Goal: Information Seeking & Learning: Learn about a topic

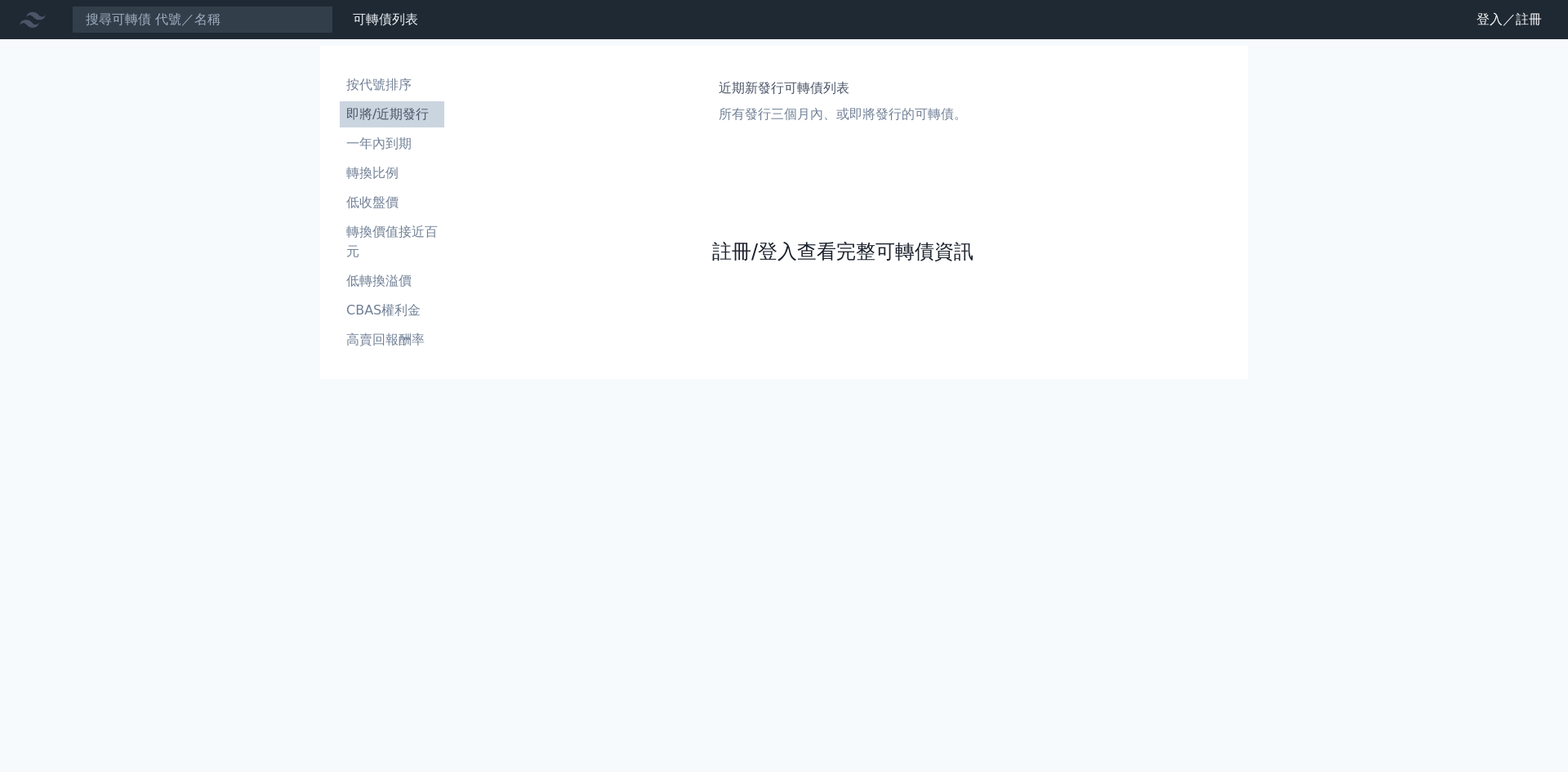
click at [811, 254] on link "註冊/登入查看完整可轉債資訊" at bounding box center [843, 251] width 261 height 26
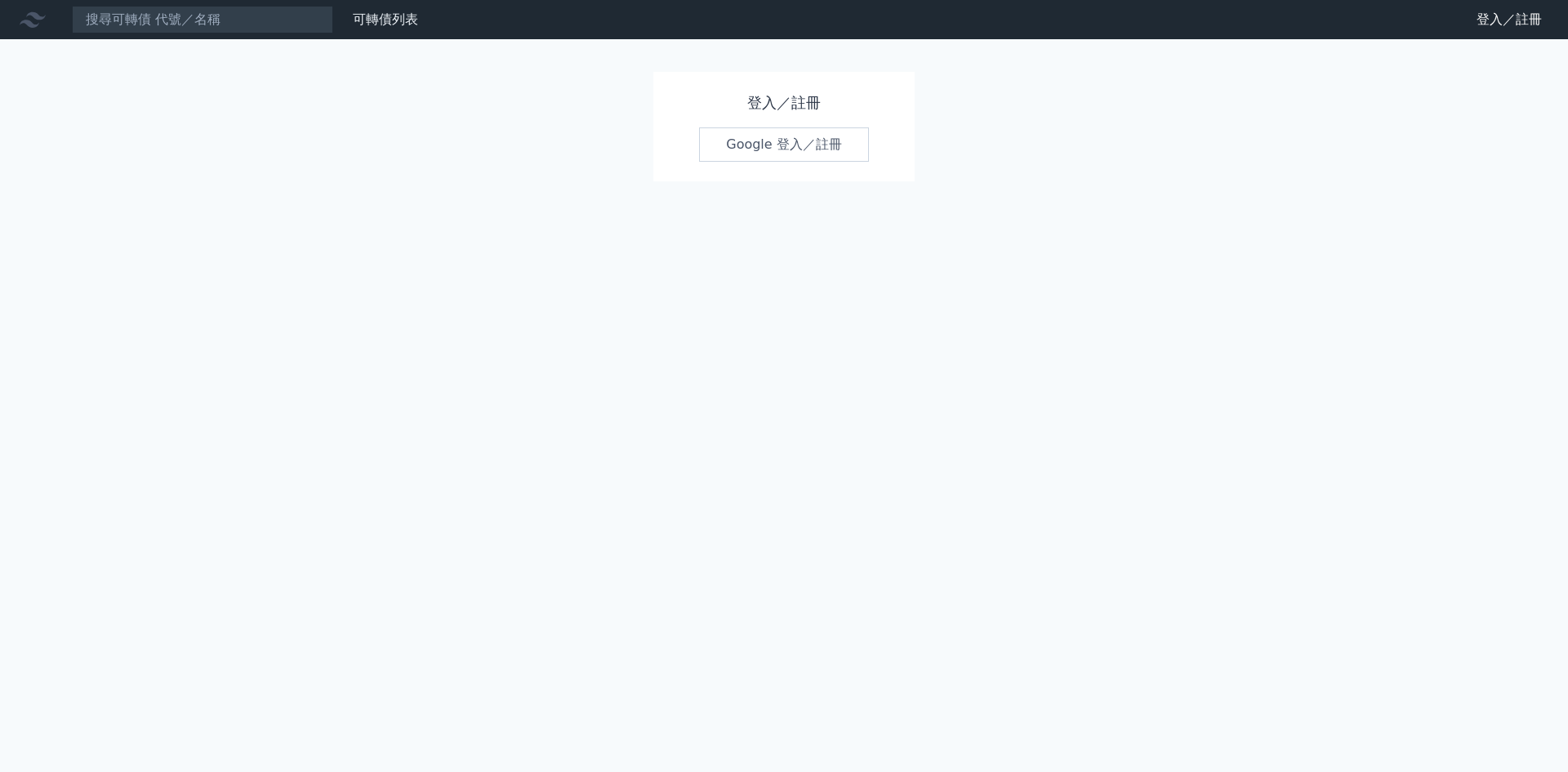
click at [790, 148] on link "Google 登入／註冊" at bounding box center [784, 144] width 170 height 34
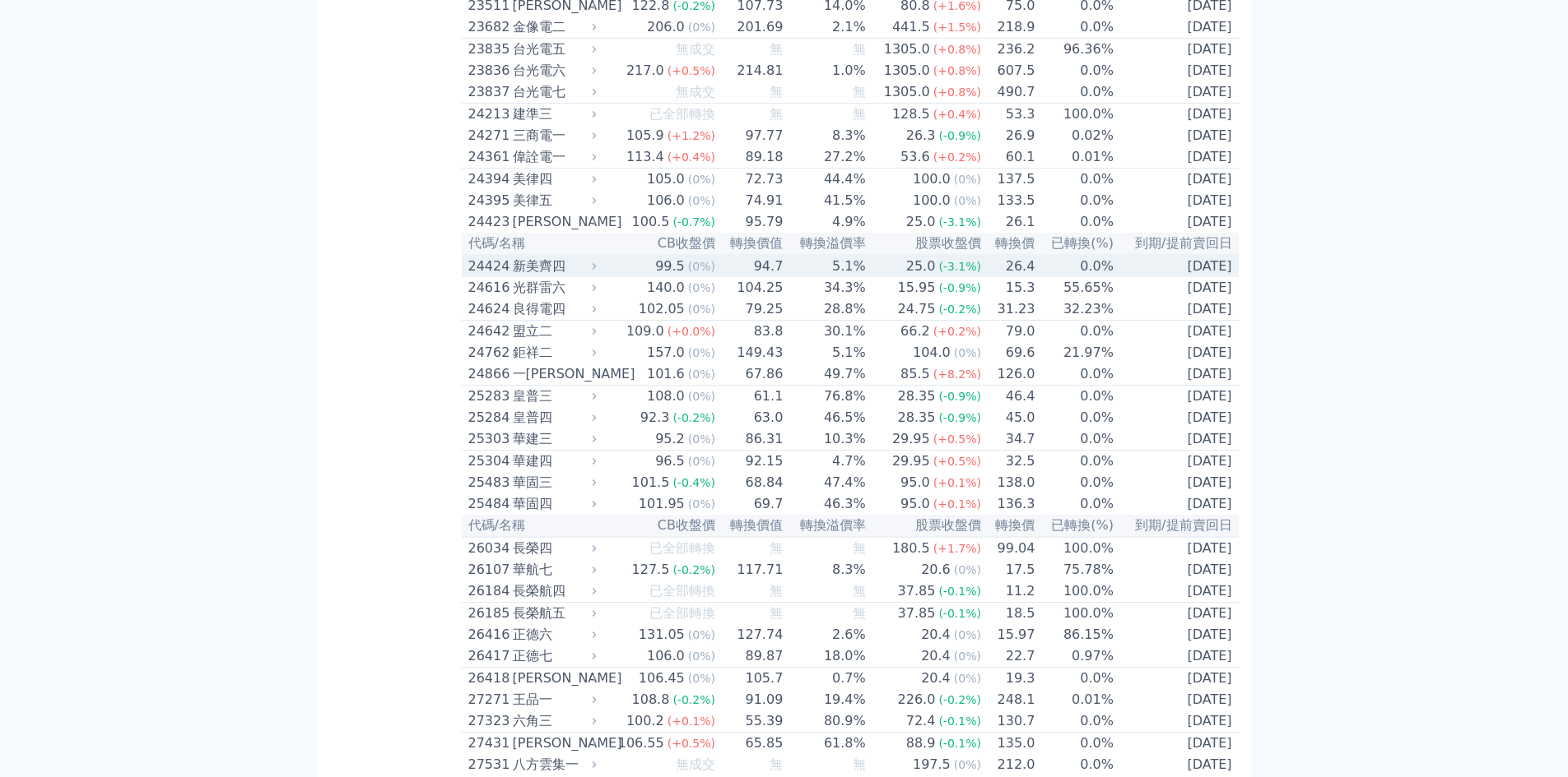
scroll to position [877, 0]
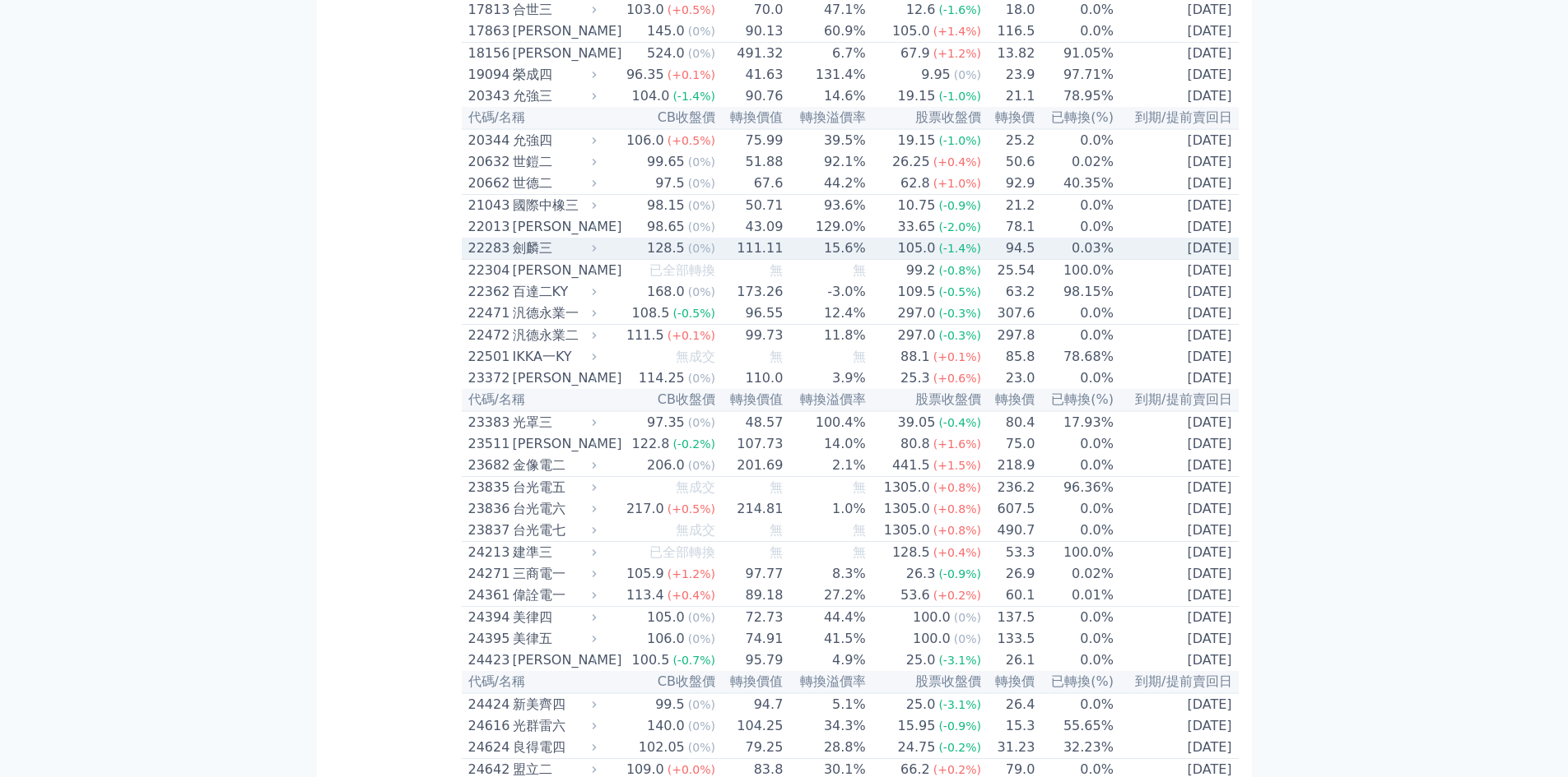
click at [765, 260] on td "111.11" at bounding box center [750, 249] width 68 height 23
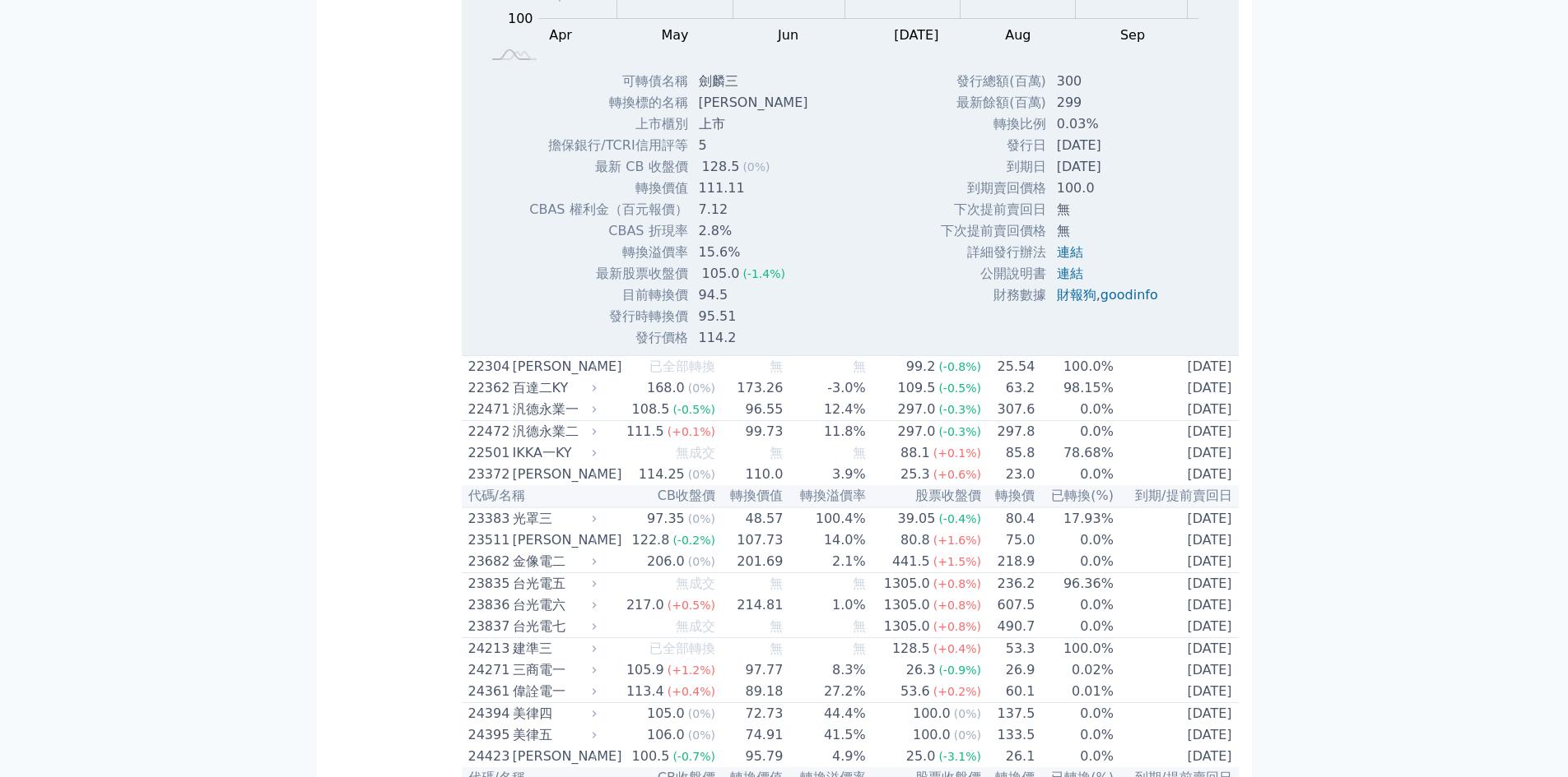
scroll to position [1097, 0]
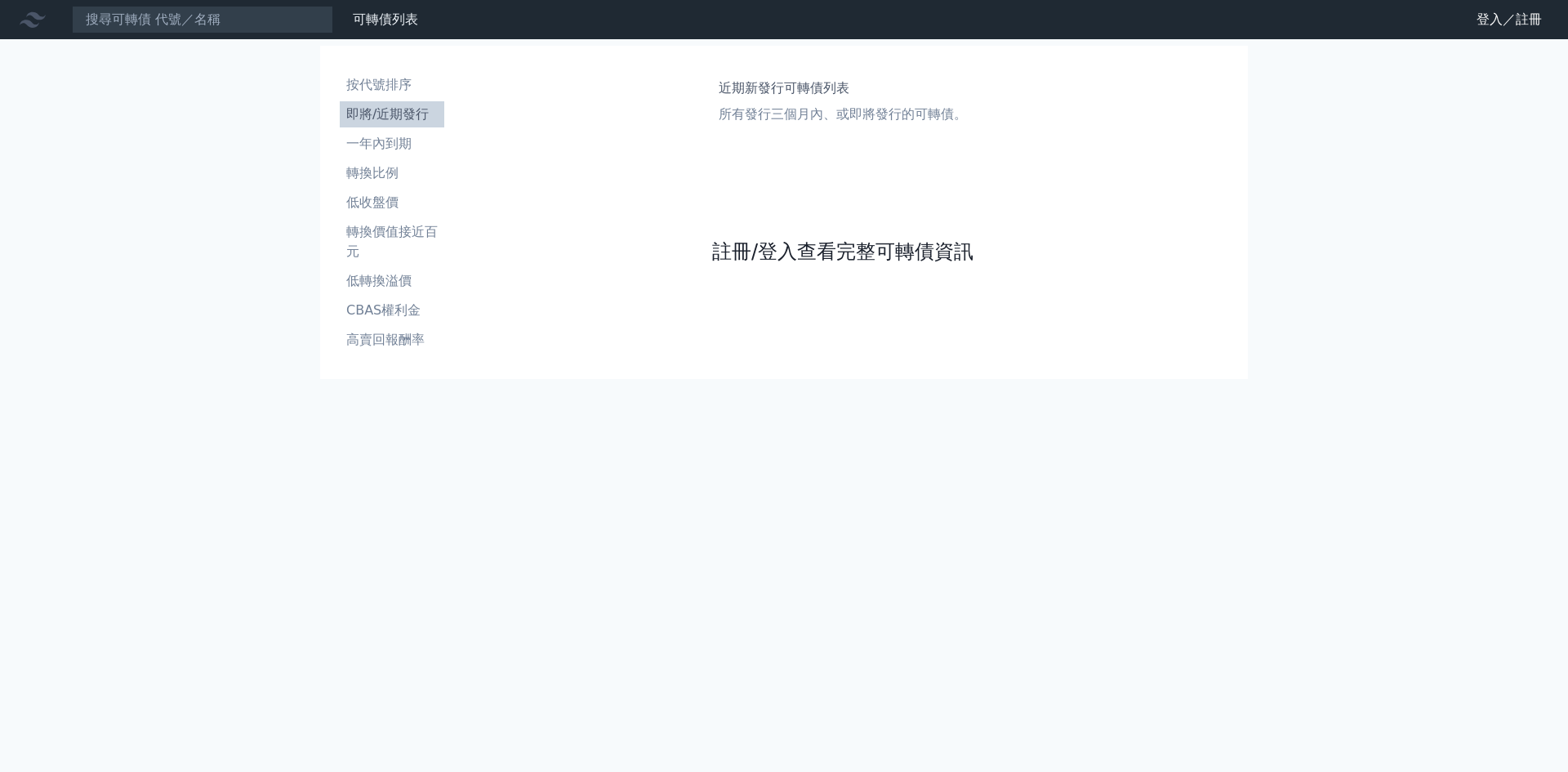
click at [811, 249] on link "註冊/登入查看完整可轉債資訊" at bounding box center [843, 251] width 261 height 26
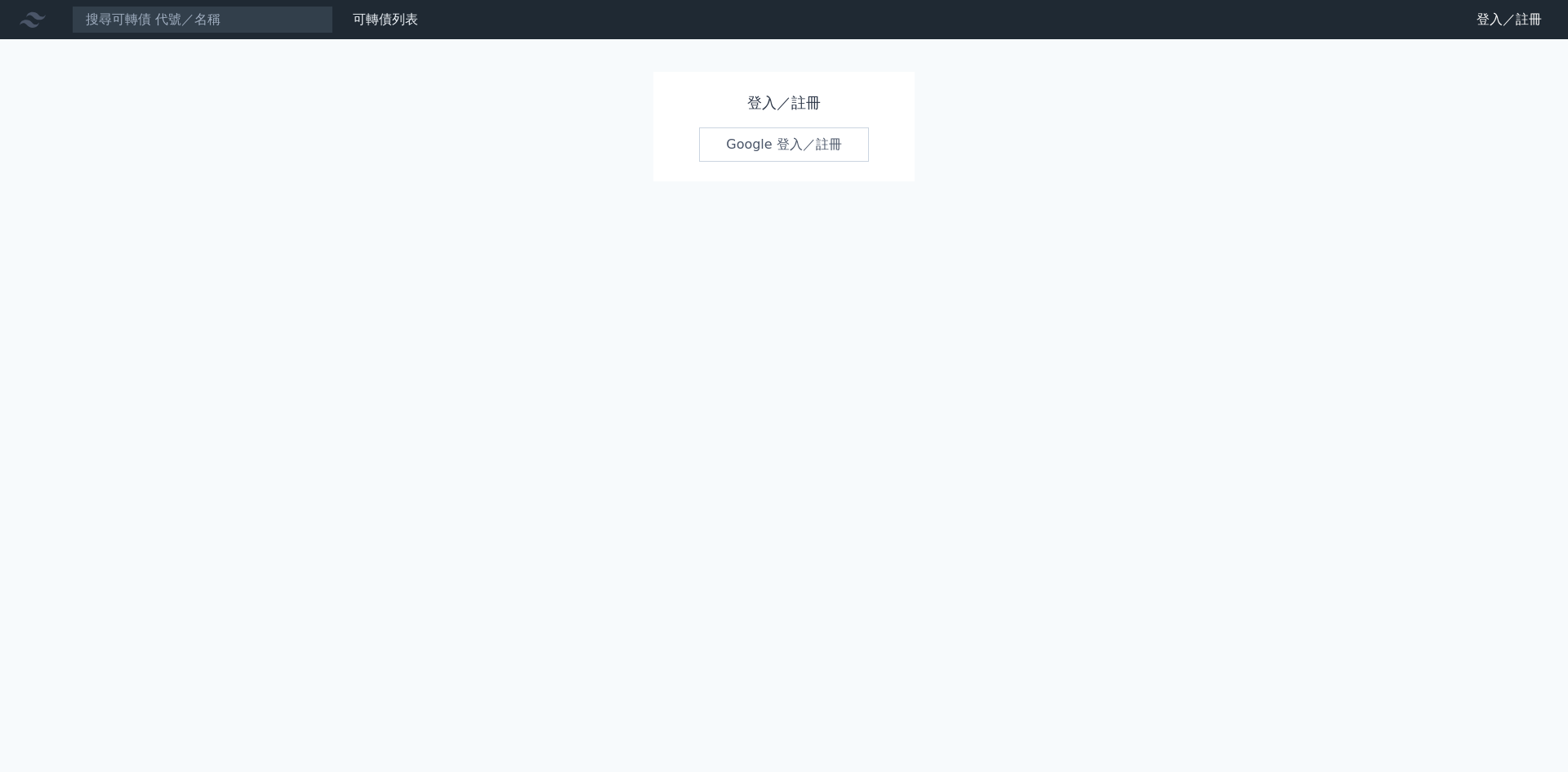
click at [830, 151] on link "Google 登入／註冊" at bounding box center [784, 144] width 170 height 34
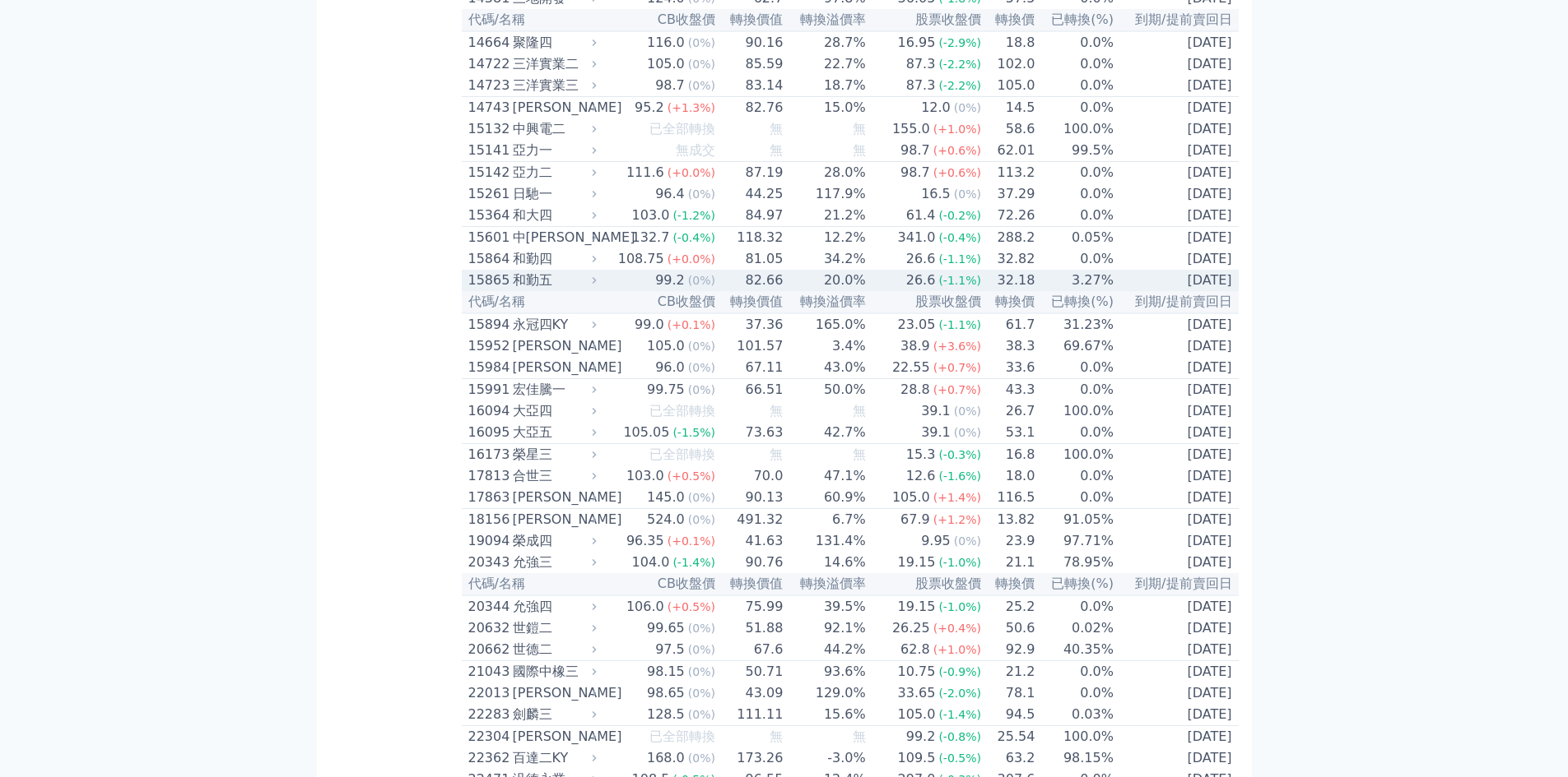
scroll to position [658, 0]
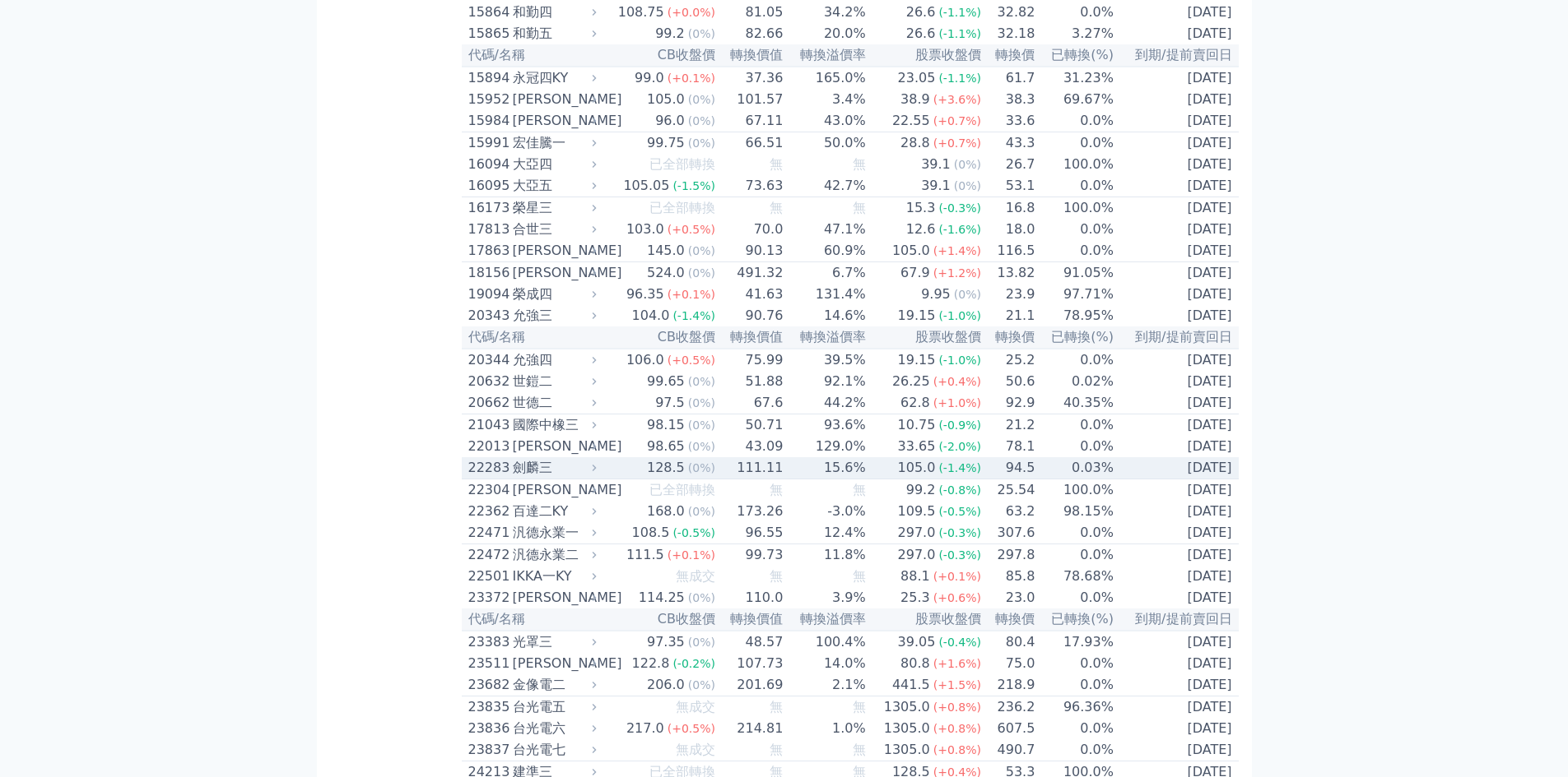
click at [544, 478] on div "劍麟三" at bounding box center [553, 468] width 80 height 20
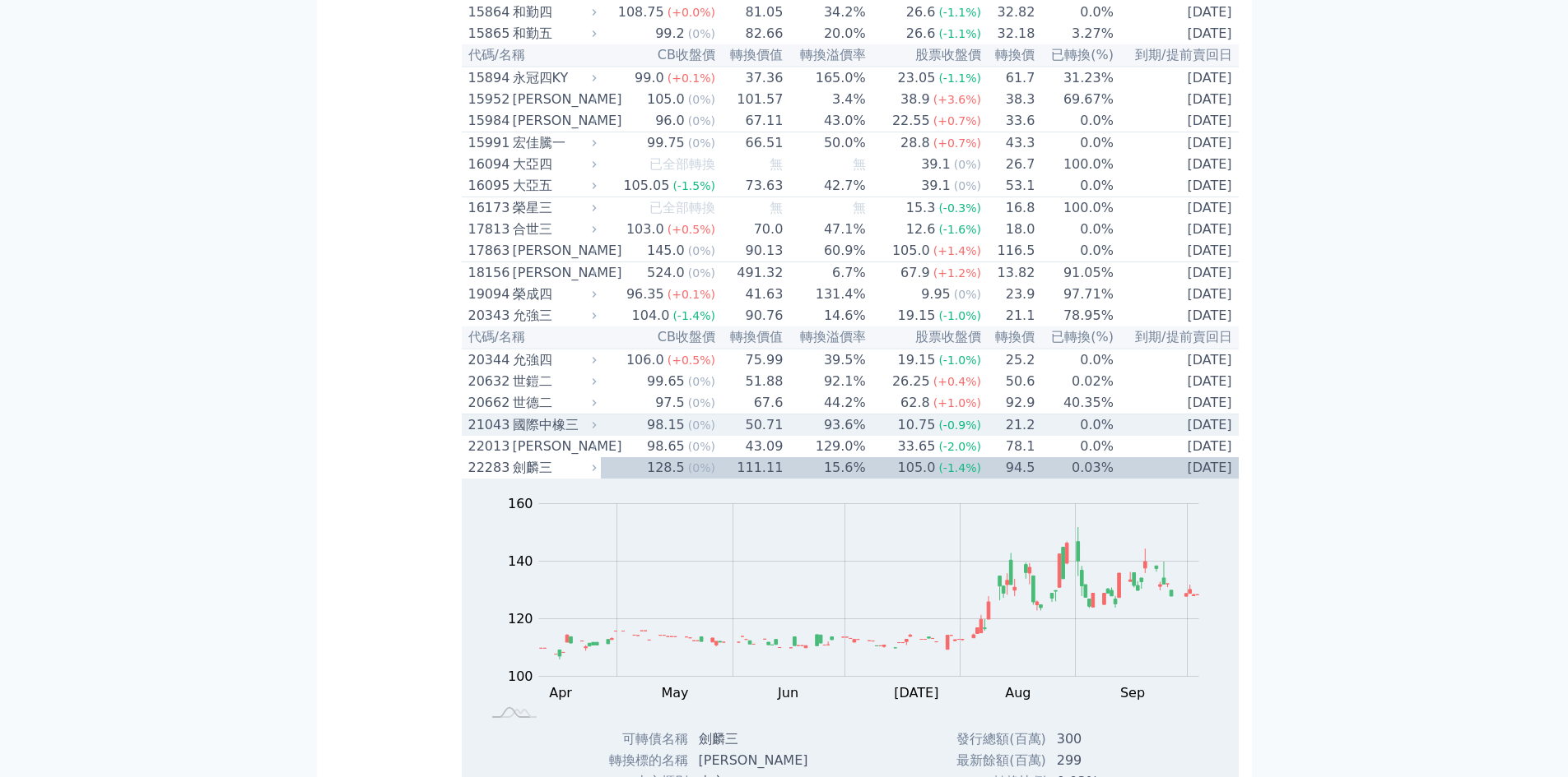
click at [848, 437] on td "93.6%" at bounding box center [824, 425] width 82 height 23
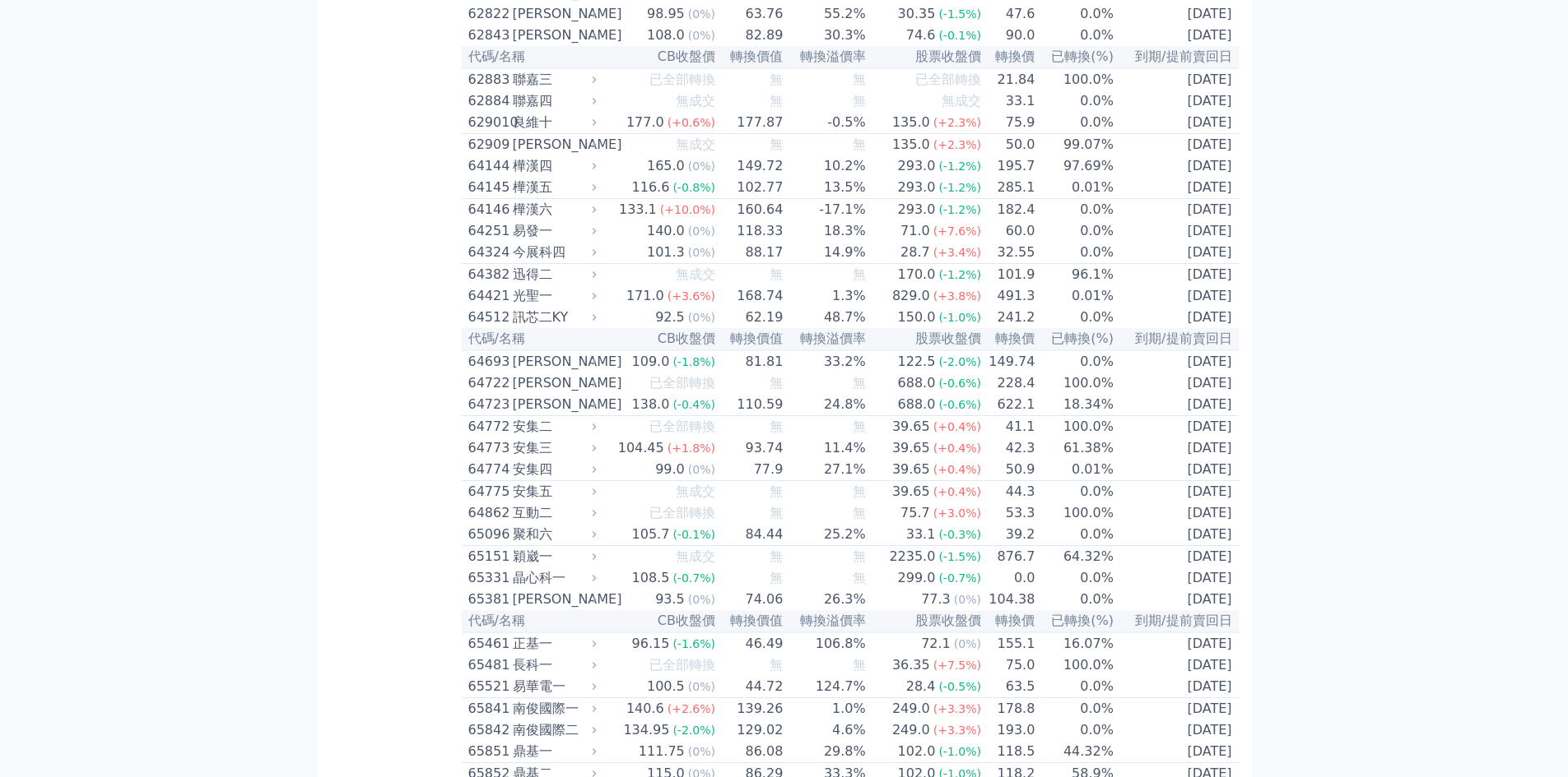
scroll to position [7678, 0]
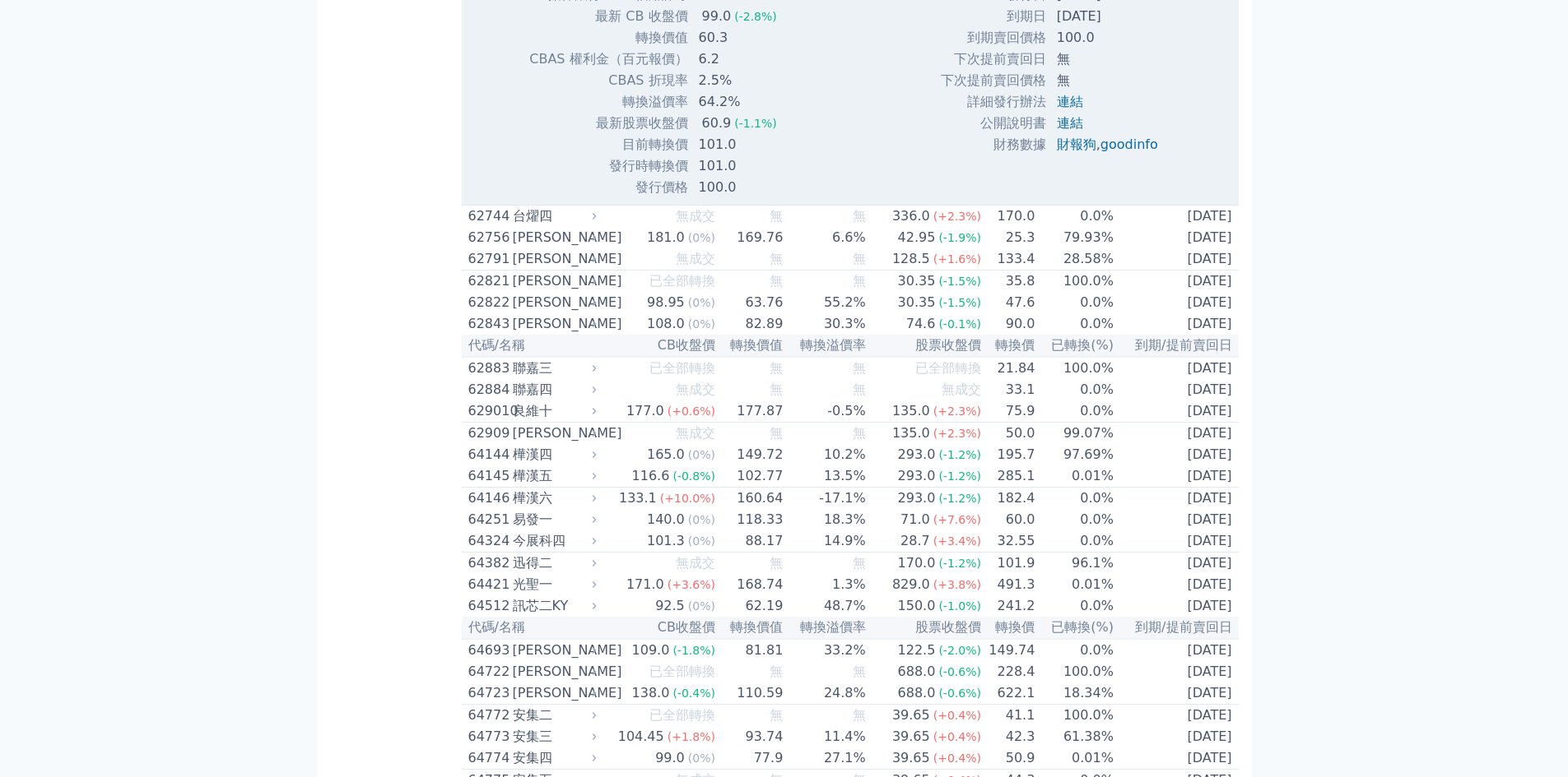
scroll to position [7459, 0]
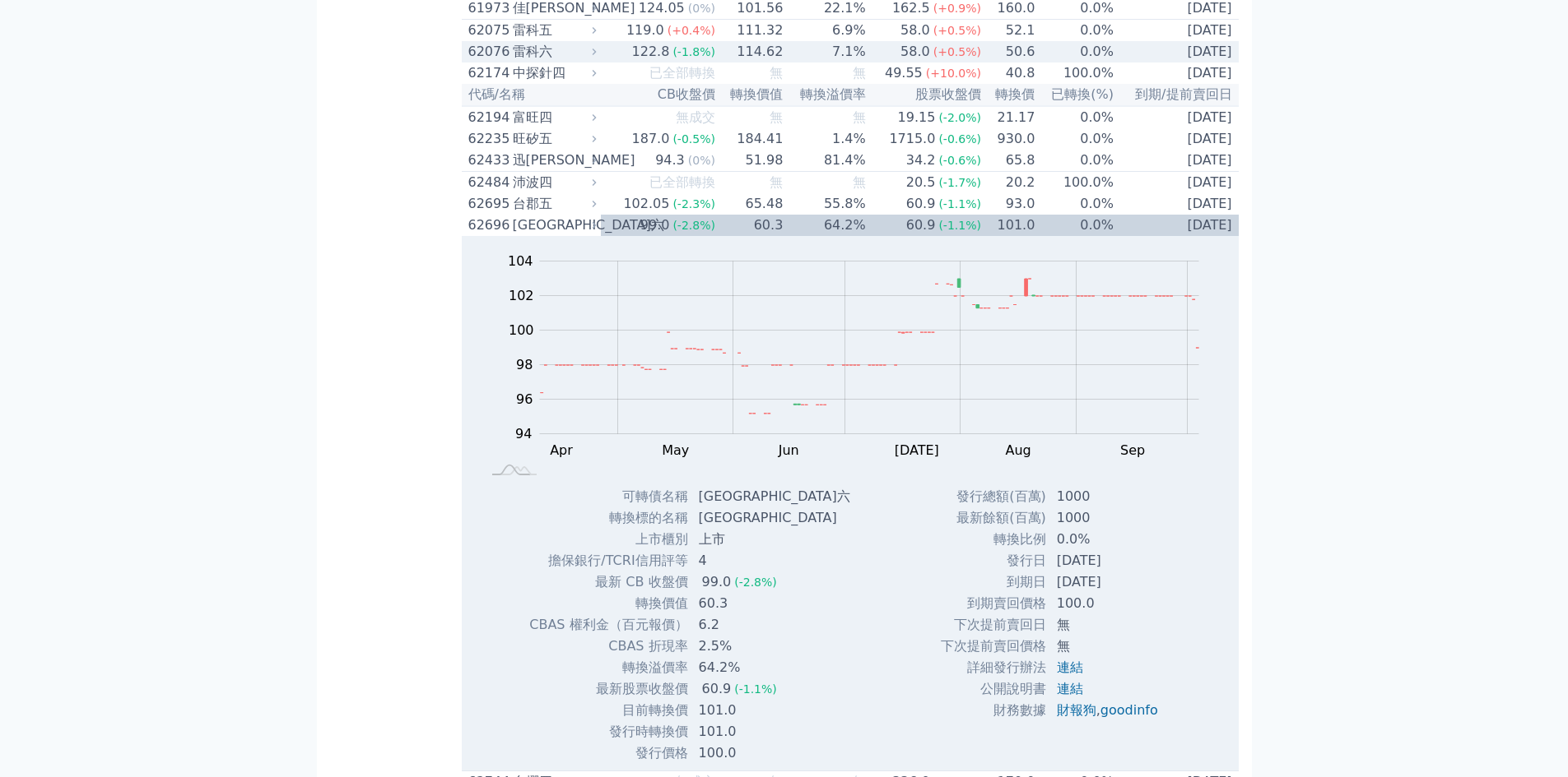
scroll to position [7897, 0]
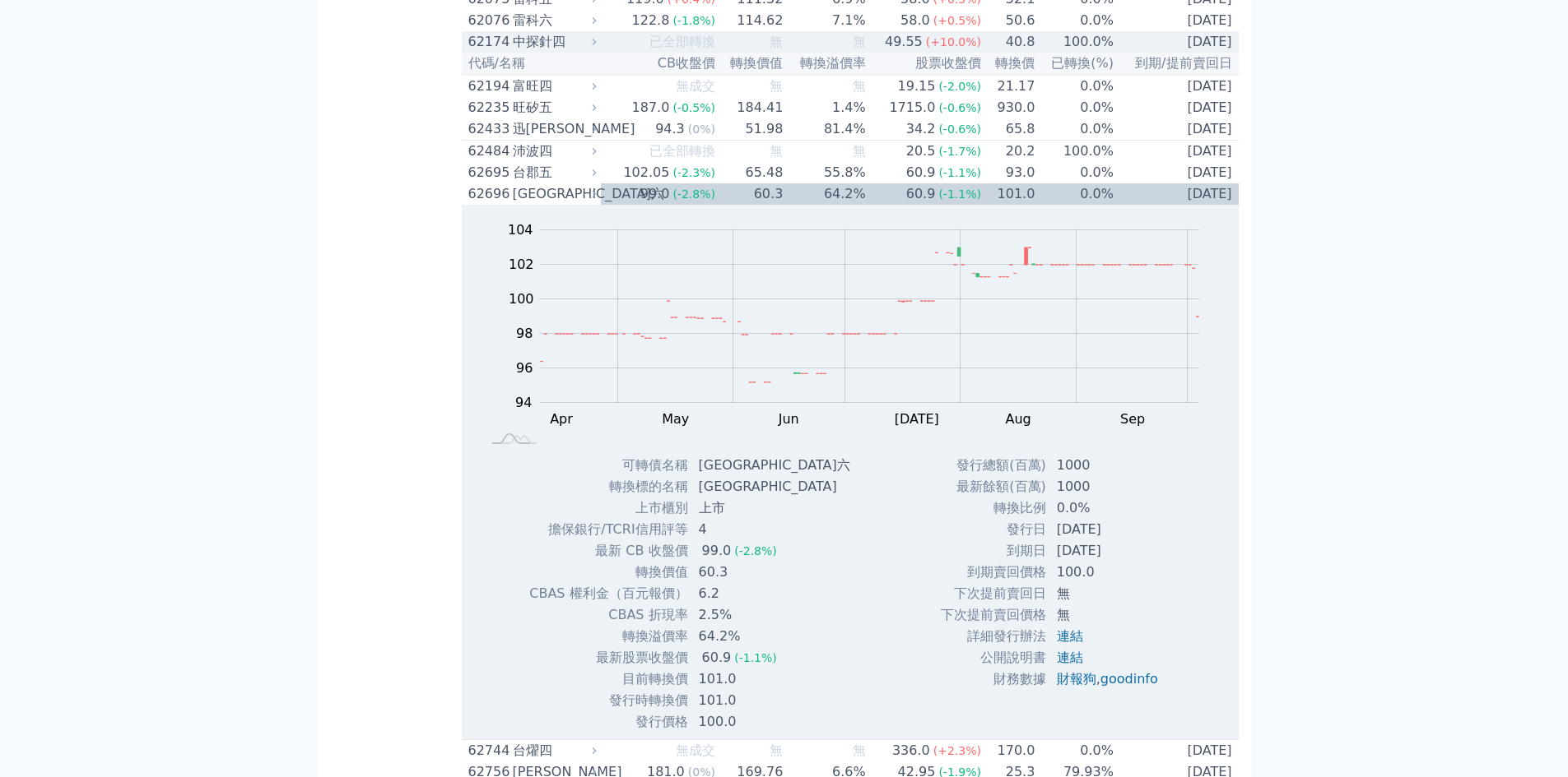
click at [1080, 53] on td "100.0%" at bounding box center [1075, 42] width 79 height 22
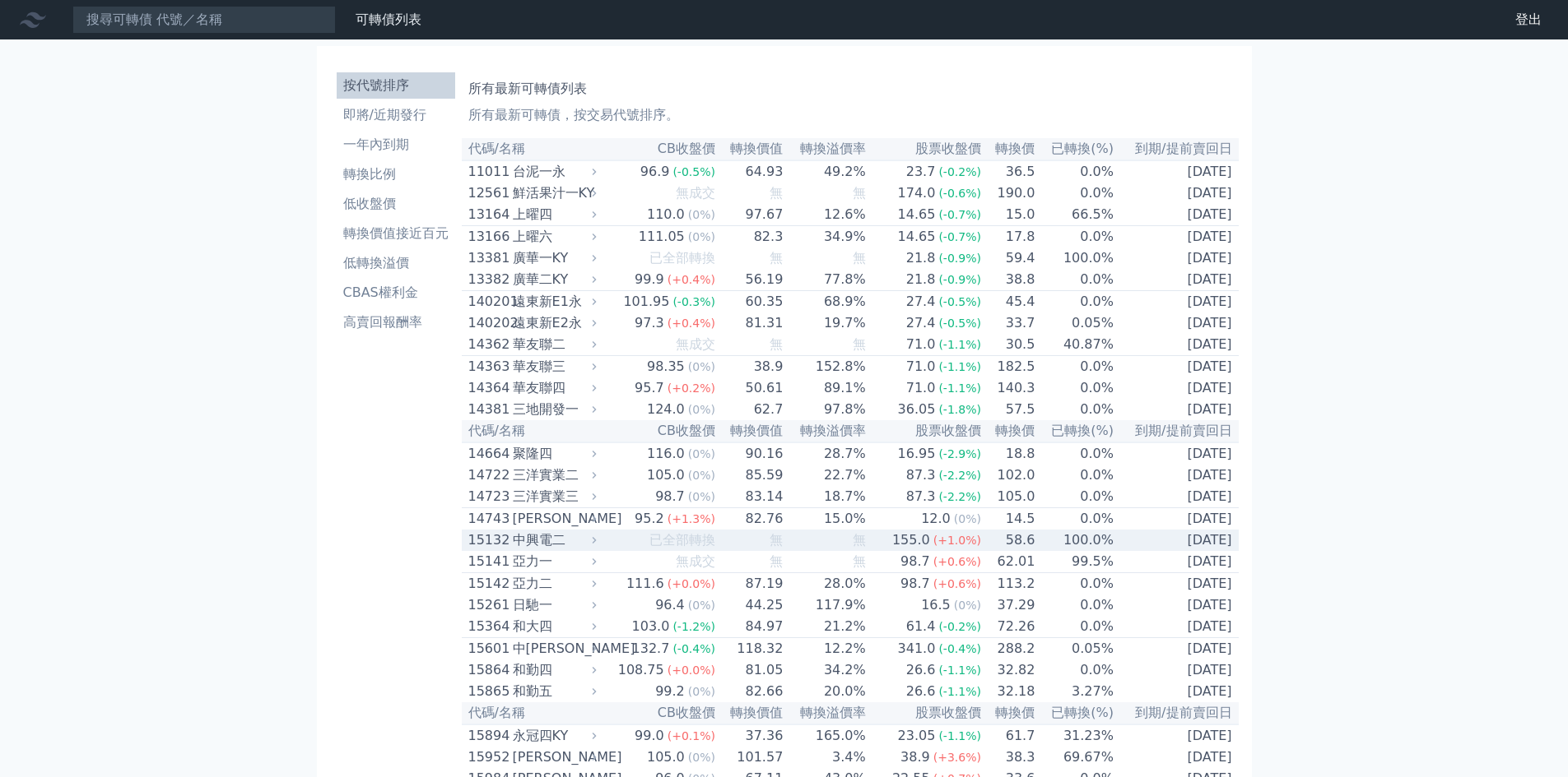
scroll to position [439, 0]
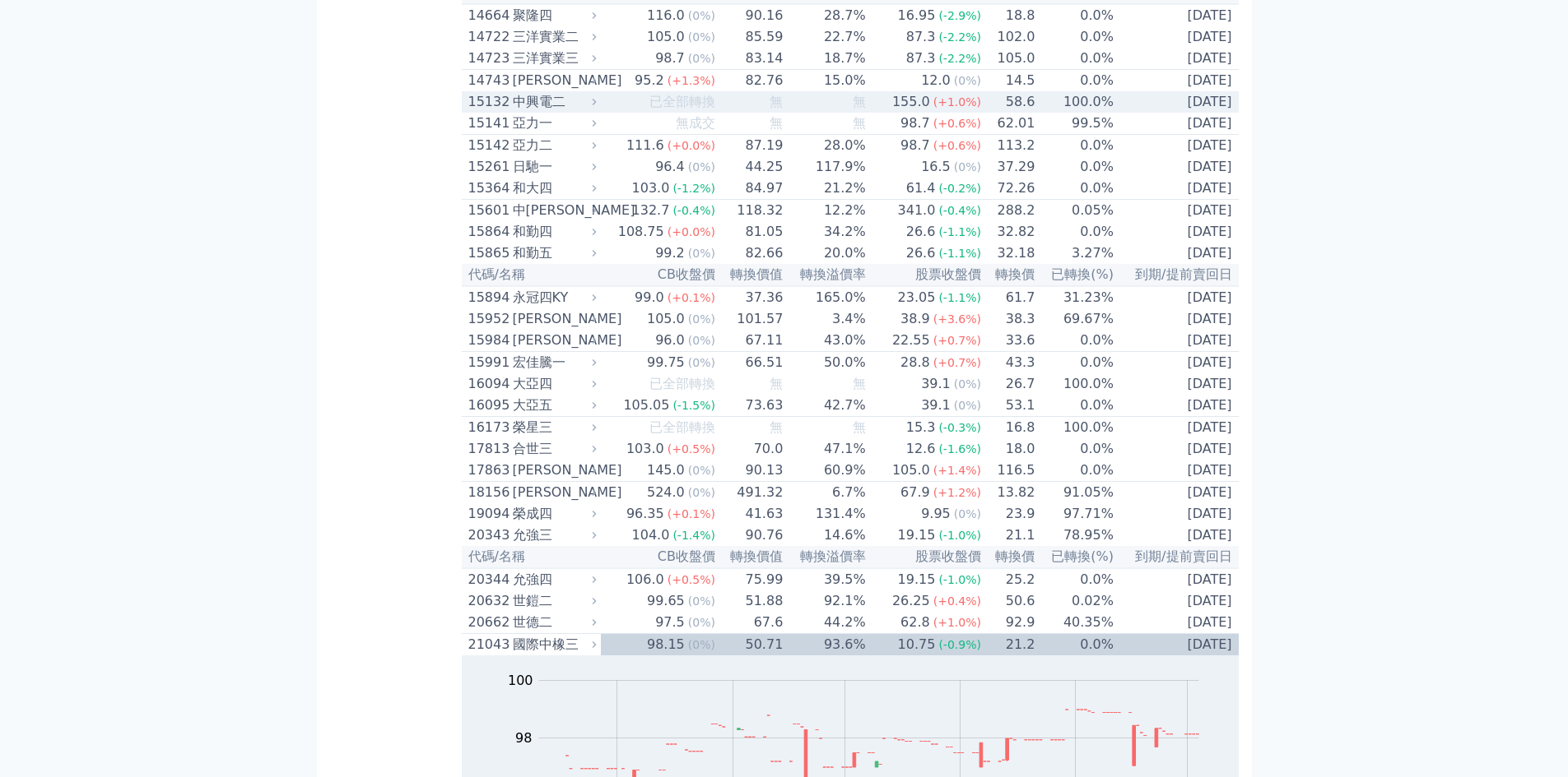
click at [488, 112] on div "15132" at bounding box center [488, 102] width 40 height 20
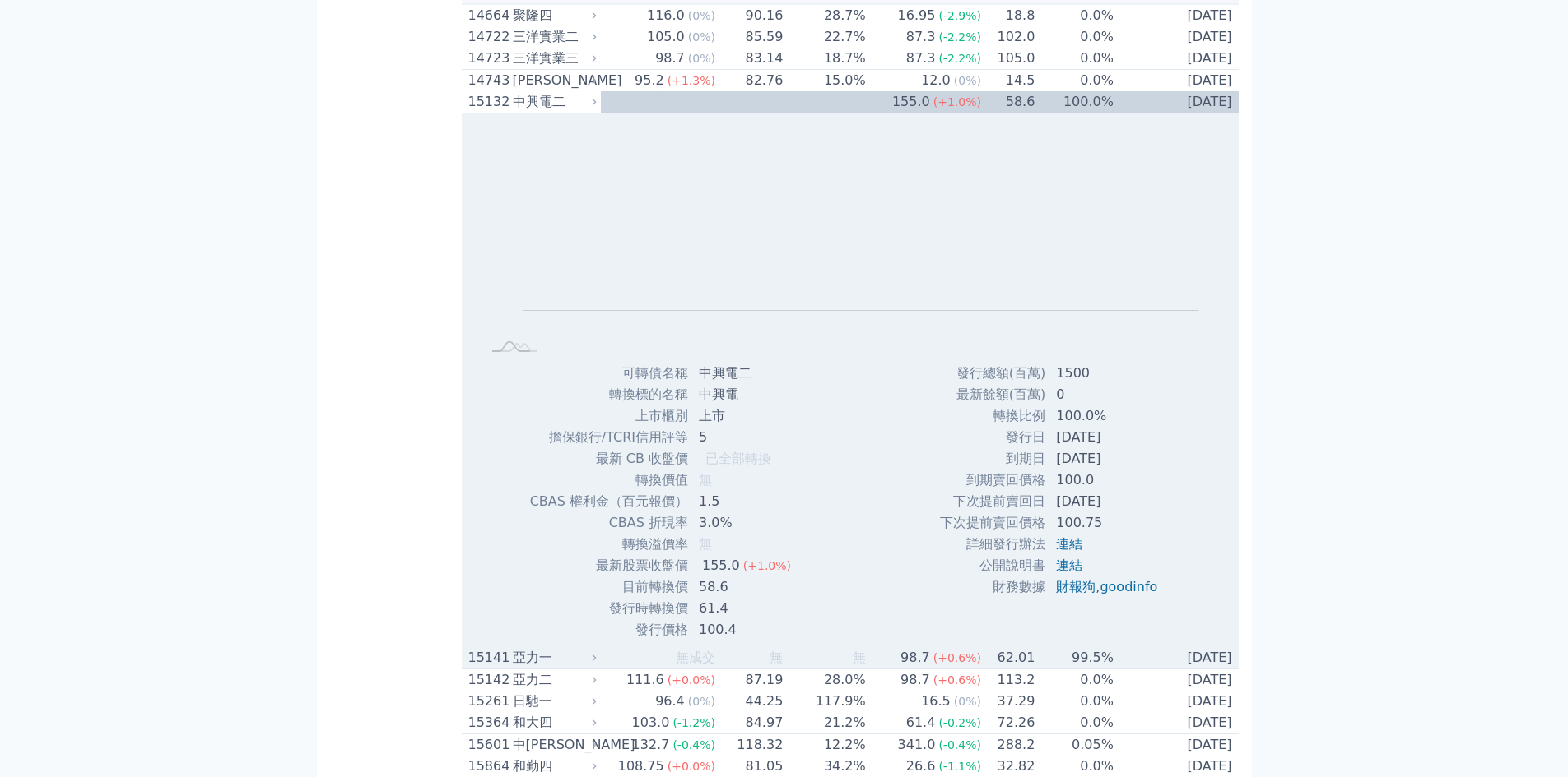
click at [496, 668] on div "15141" at bounding box center [488, 658] width 40 height 20
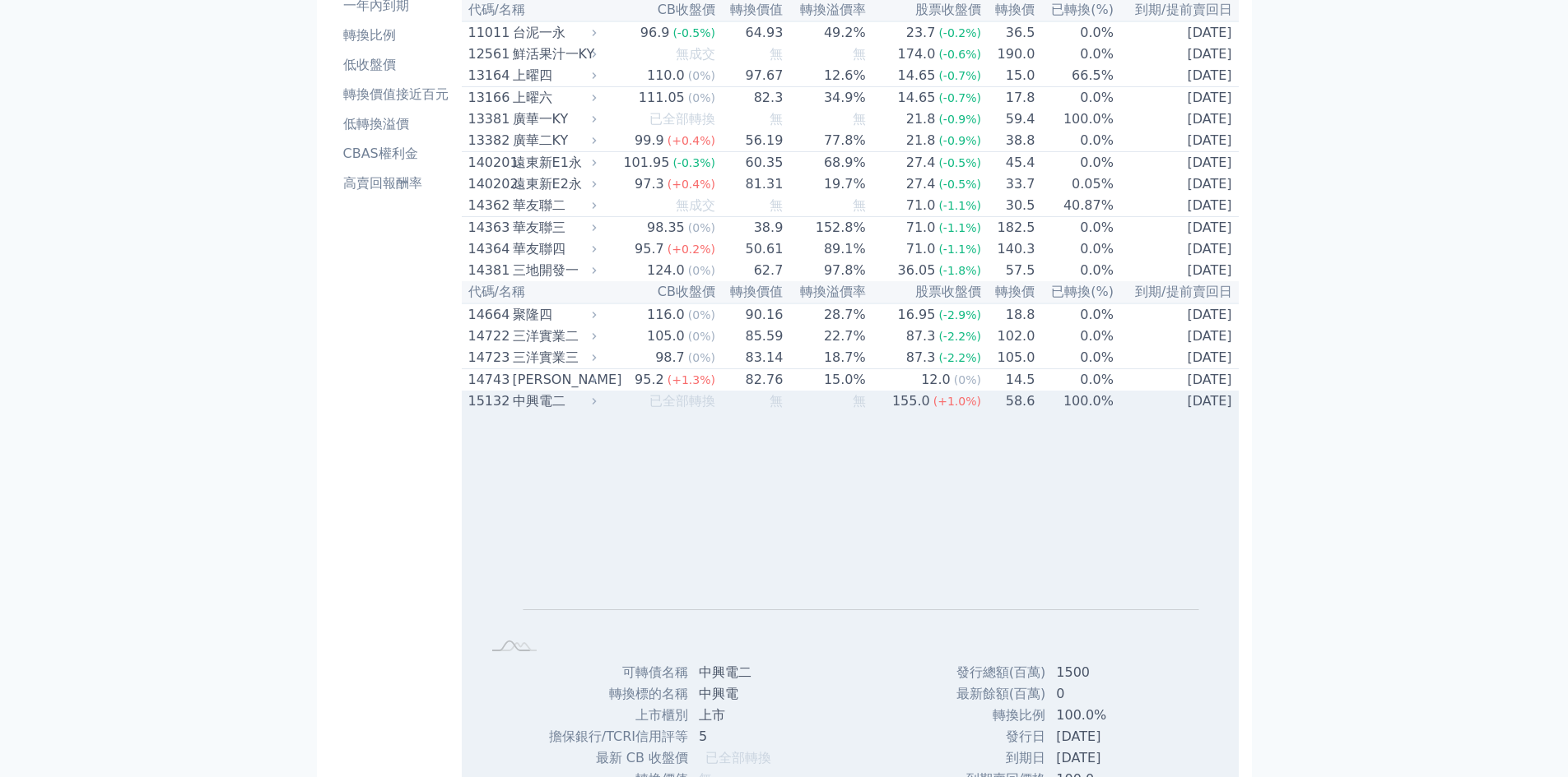
scroll to position [0, 0]
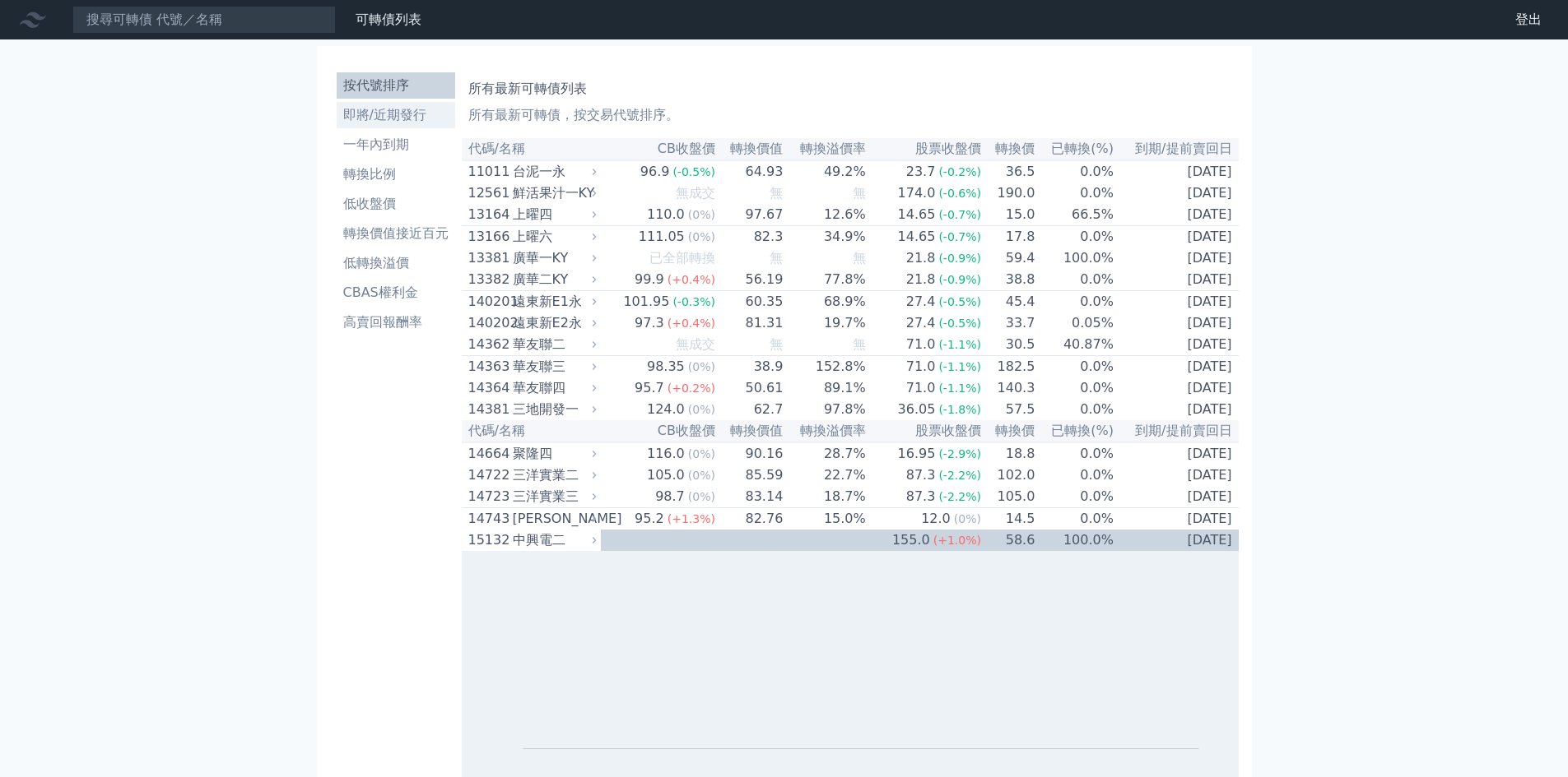
click at [411, 118] on li "即將/近期發行" at bounding box center [395, 116] width 118 height 20
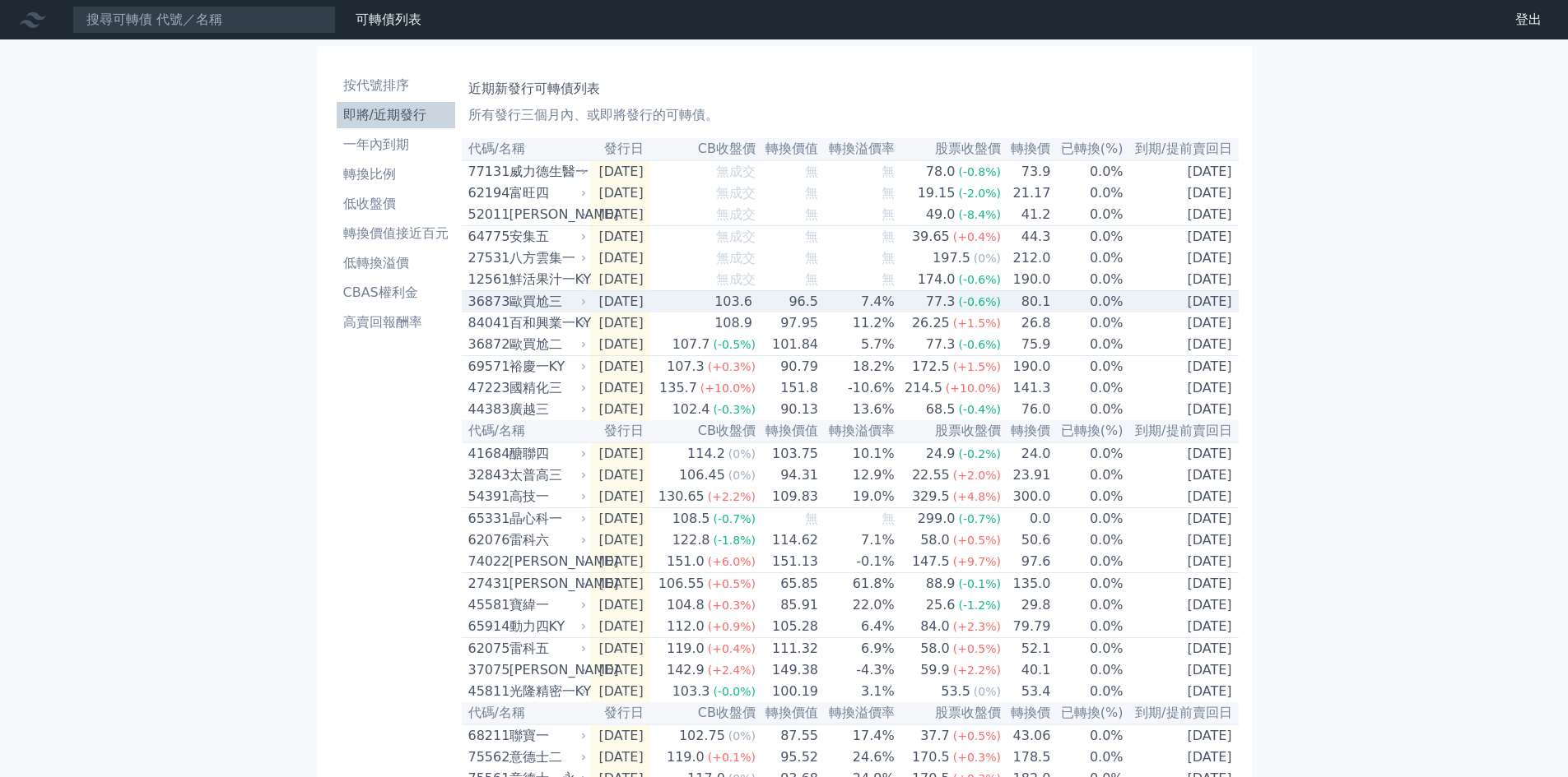
click at [515, 311] on div "歐買尬三" at bounding box center [546, 302] width 74 height 20
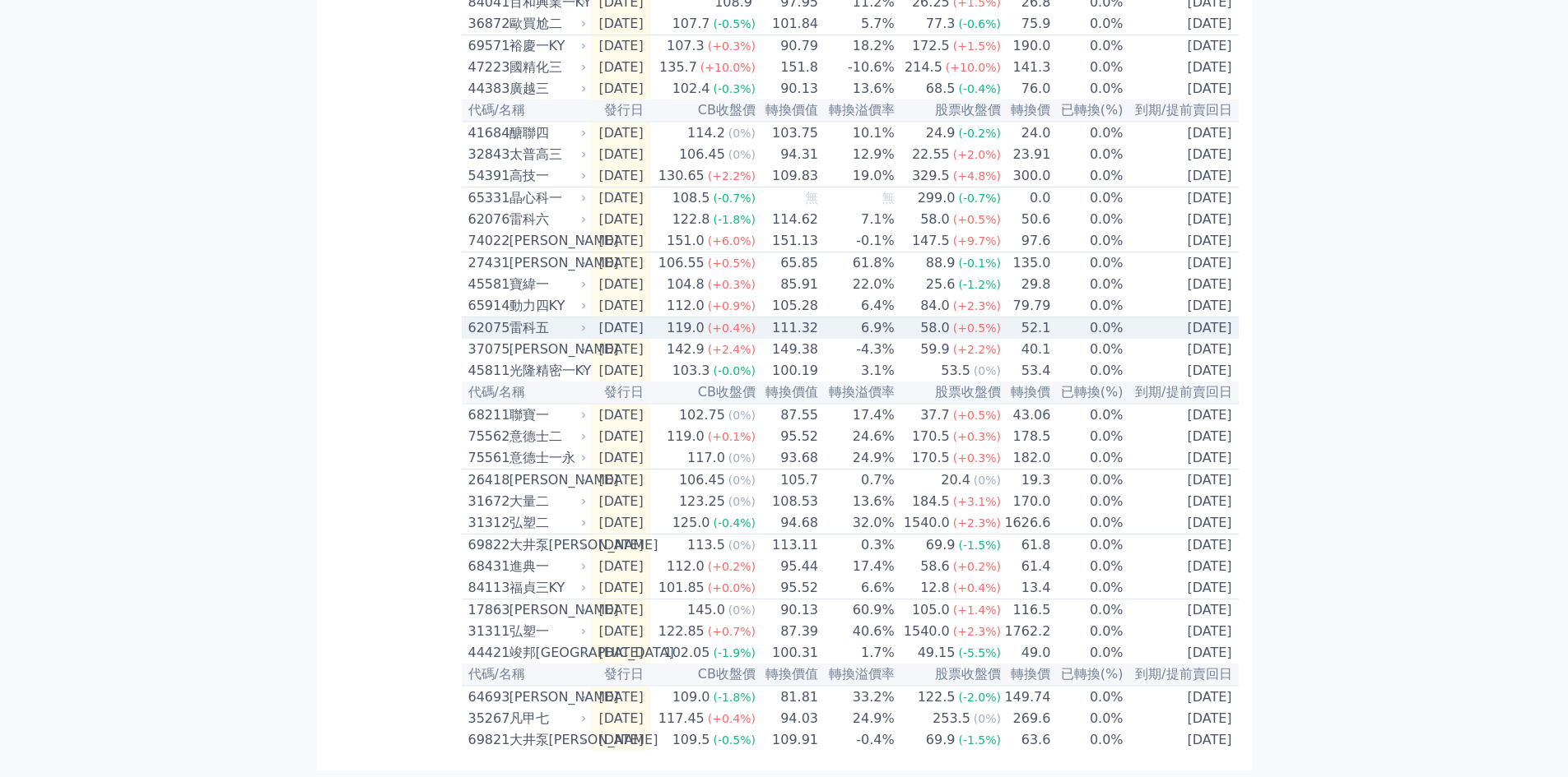
scroll to position [926, 0]
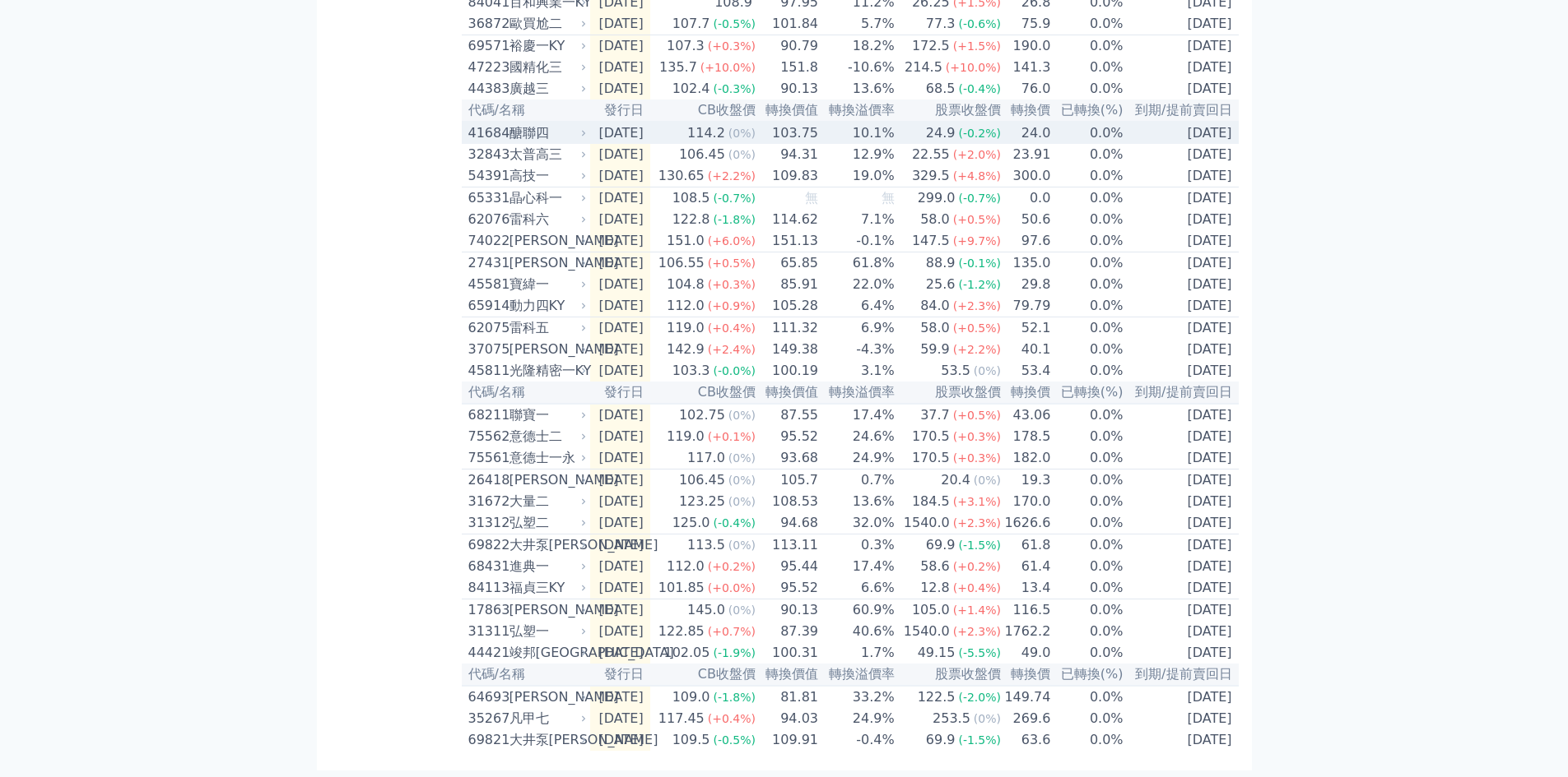
click at [629, 121] on td "[DATE]" at bounding box center [620, 132] width 60 height 23
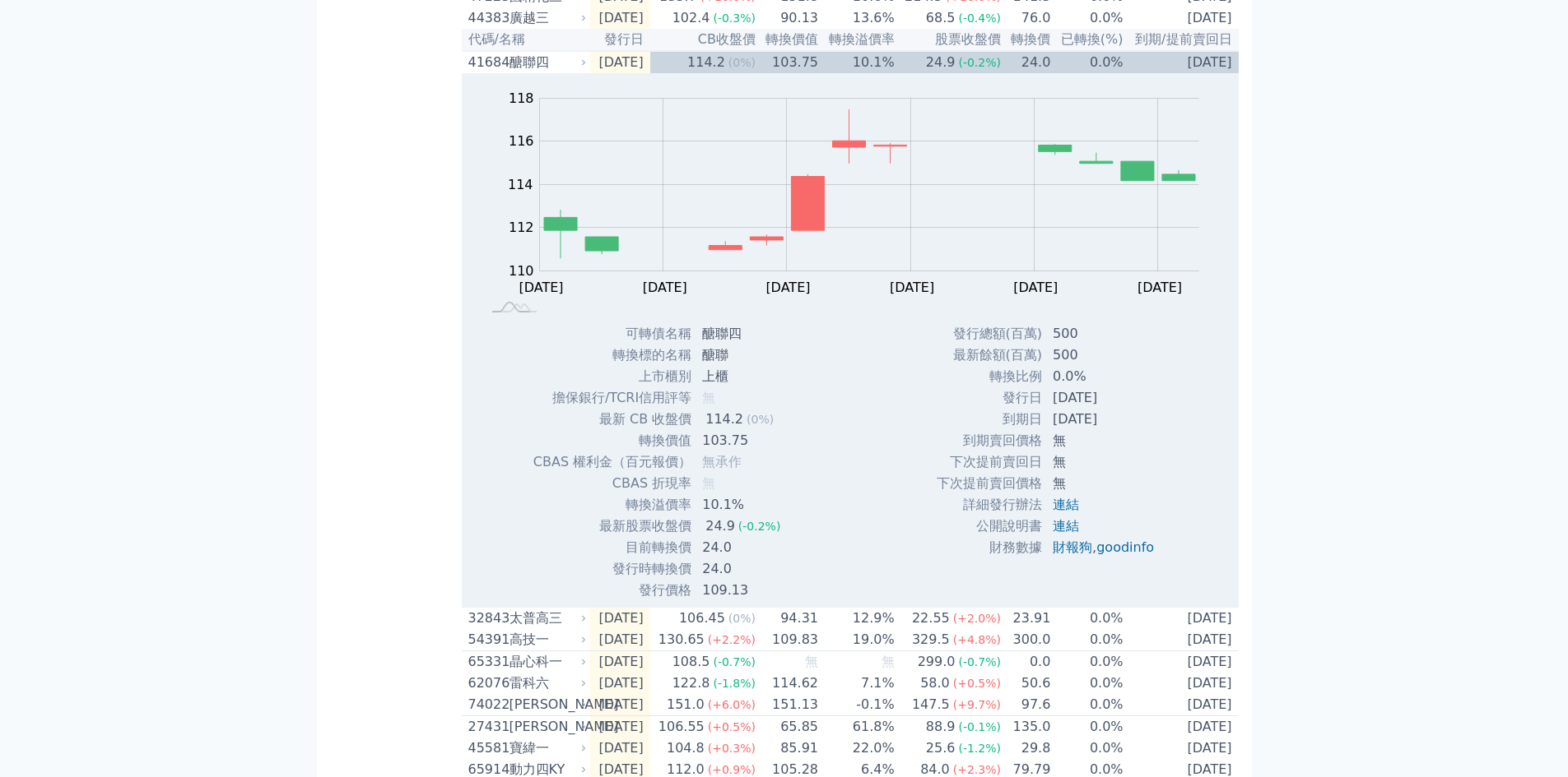
click at [423, 723] on div "按代號排序 即將/近期發行 一年內到期 轉換比例 低收盤價 轉換價值接近百元 低轉換溢價 CBAS權利金 高賣回報酬率" at bounding box center [395, 177] width 132 height 2076
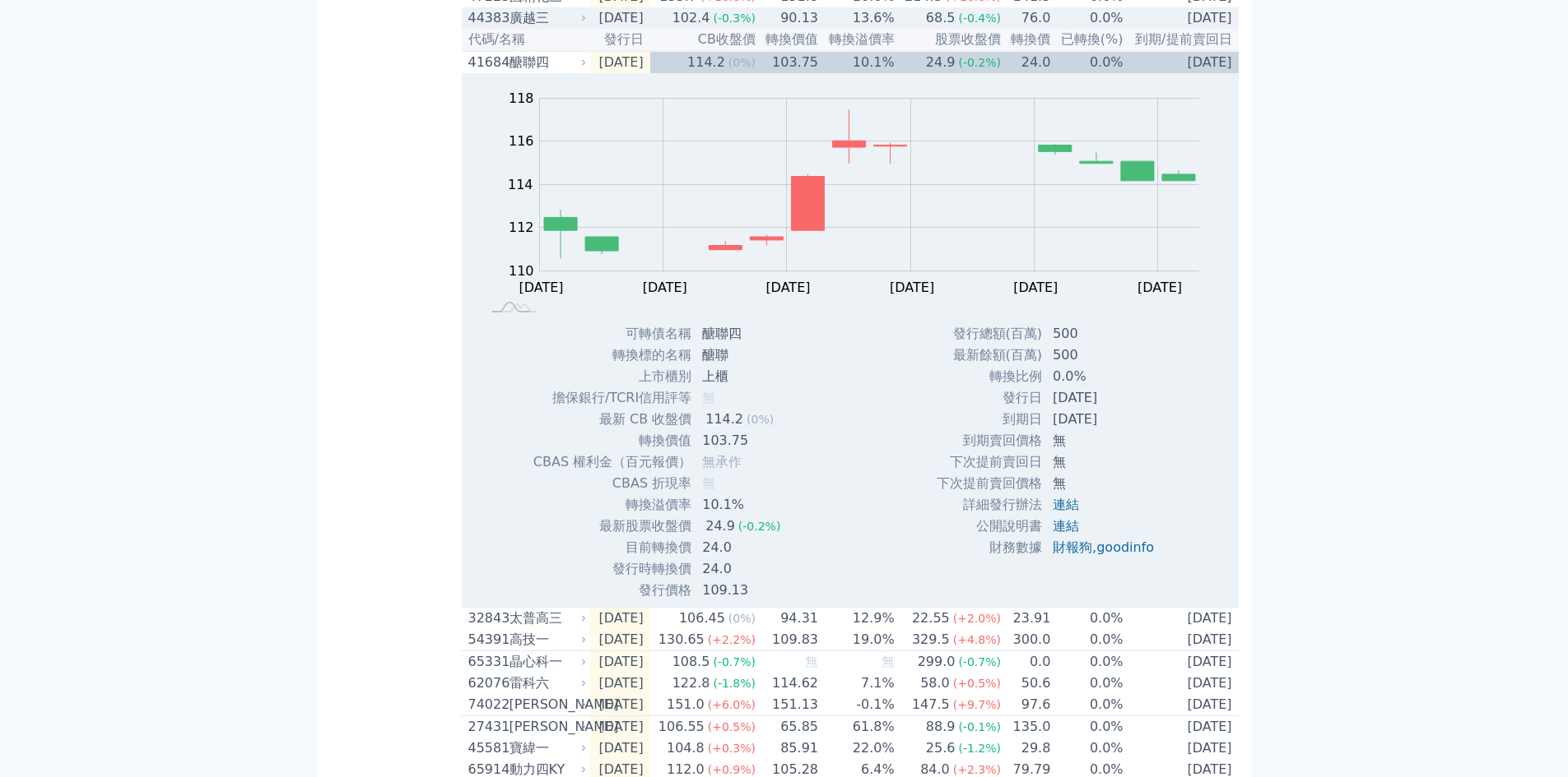
click at [519, 28] on div "廣越三" at bounding box center [546, 18] width 74 height 20
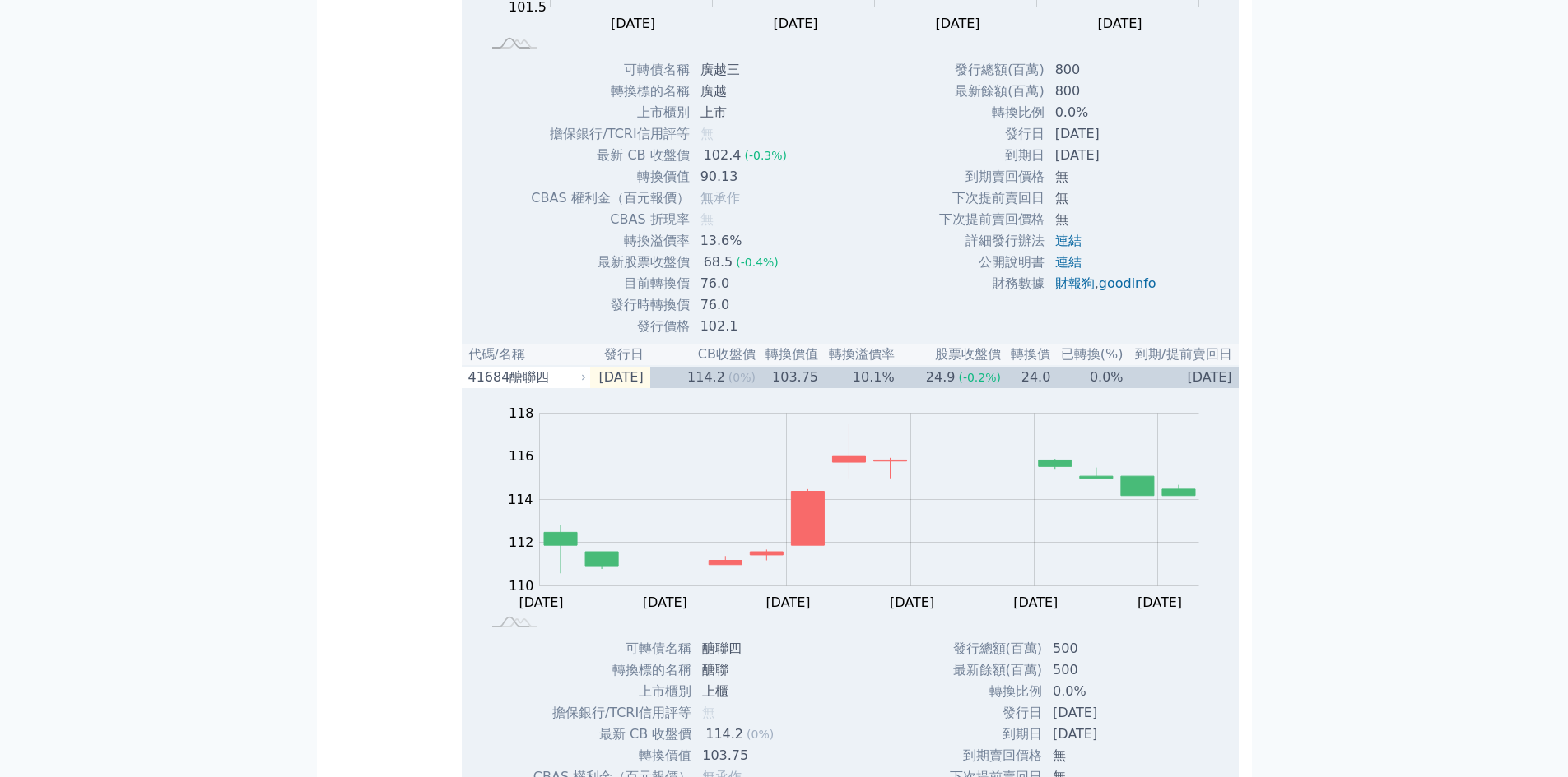
scroll to position [49, 0]
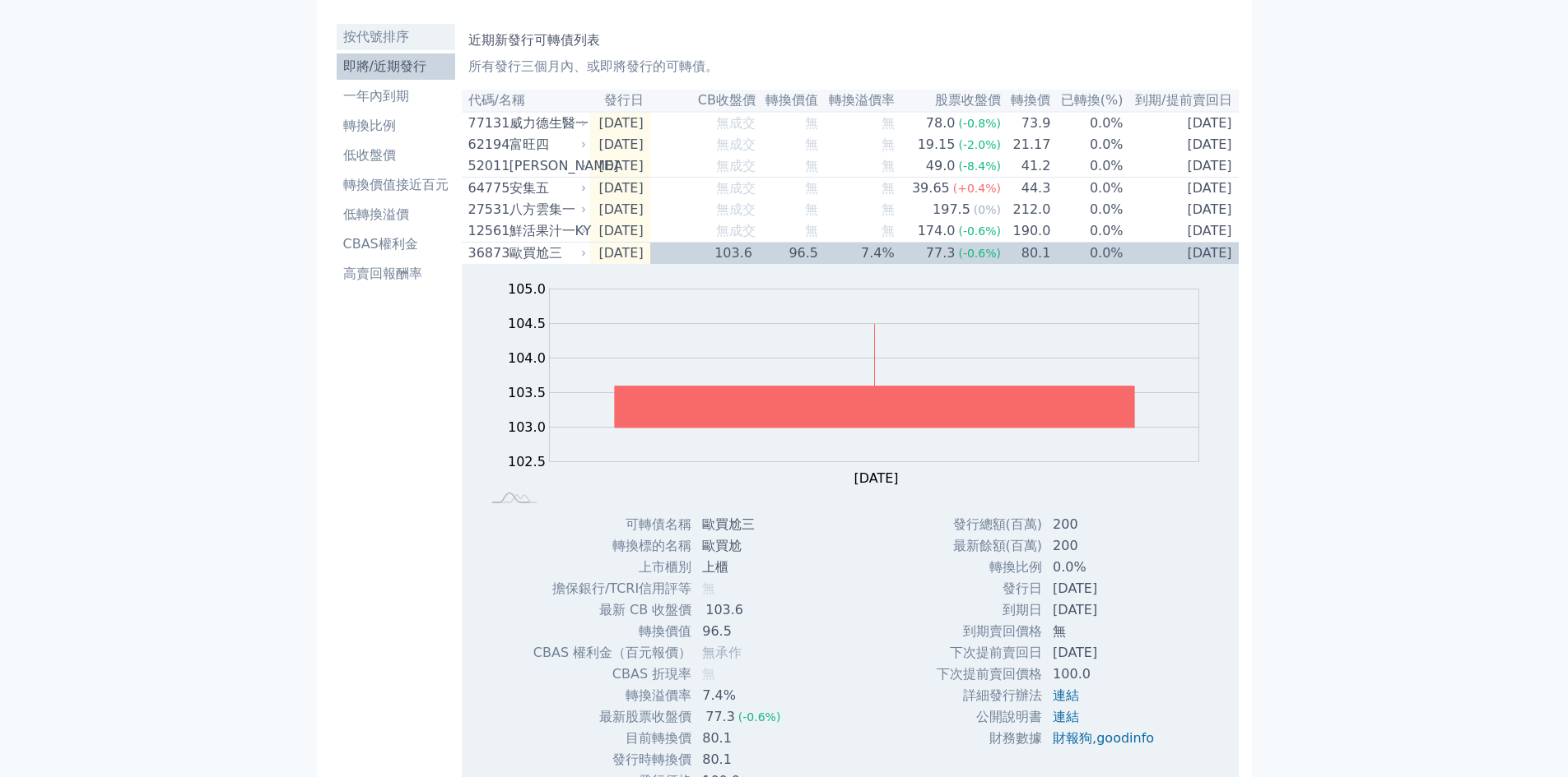
click at [391, 40] on li "按代號排序" at bounding box center [395, 37] width 118 height 20
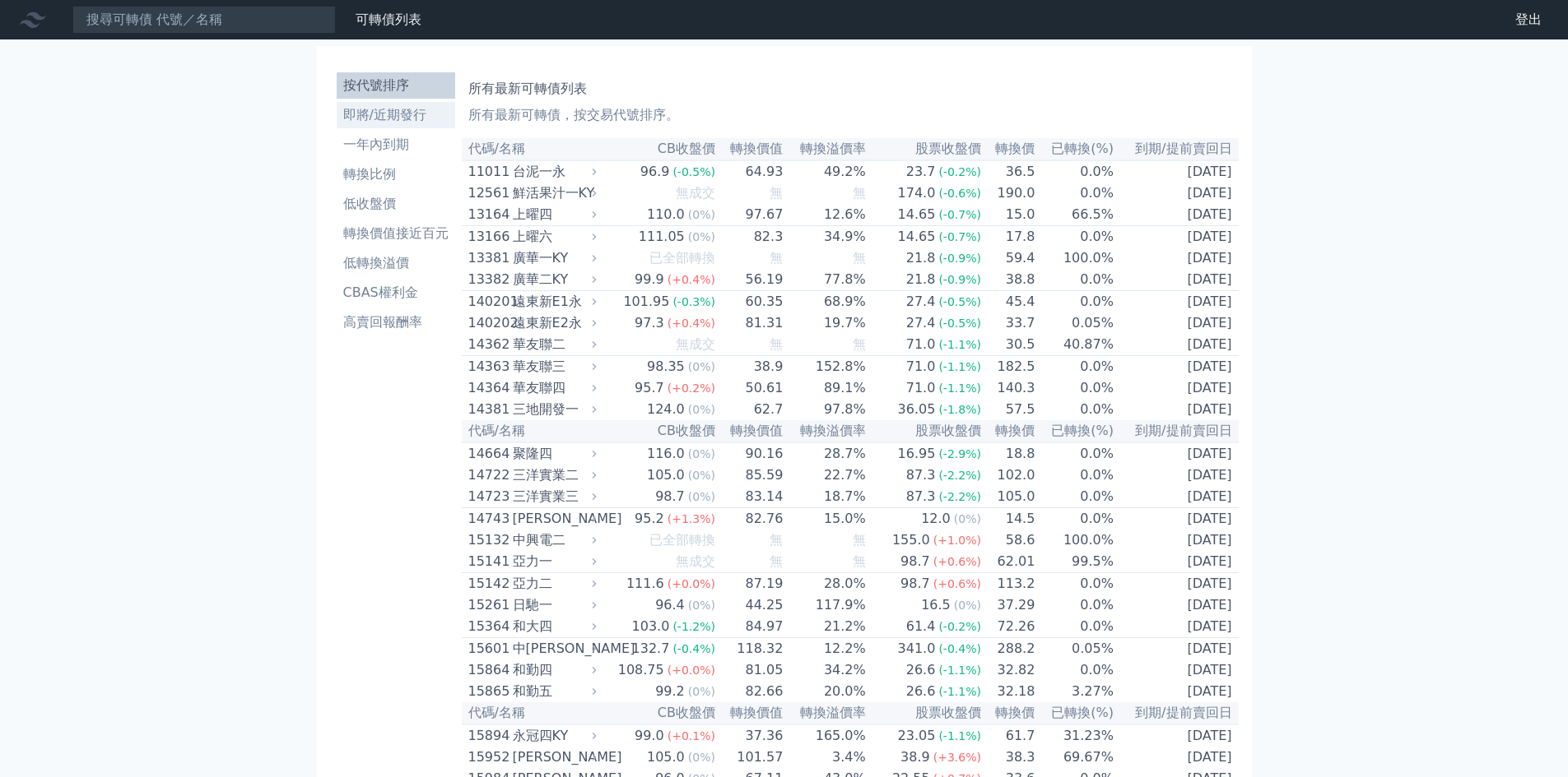
click at [413, 116] on li "即將/近期發行" at bounding box center [395, 116] width 118 height 20
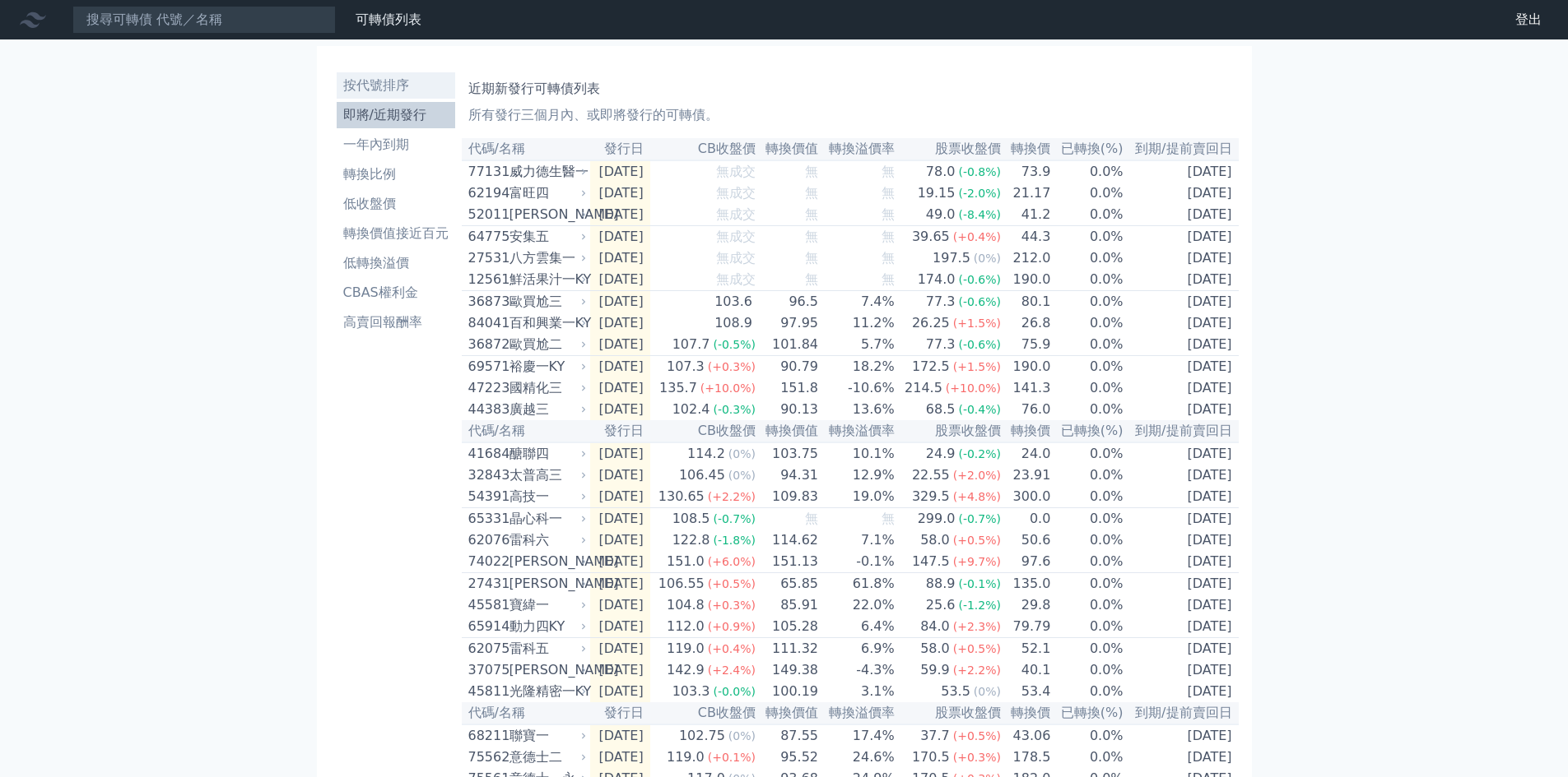
click at [383, 88] on li "按代號排序" at bounding box center [395, 85] width 118 height 20
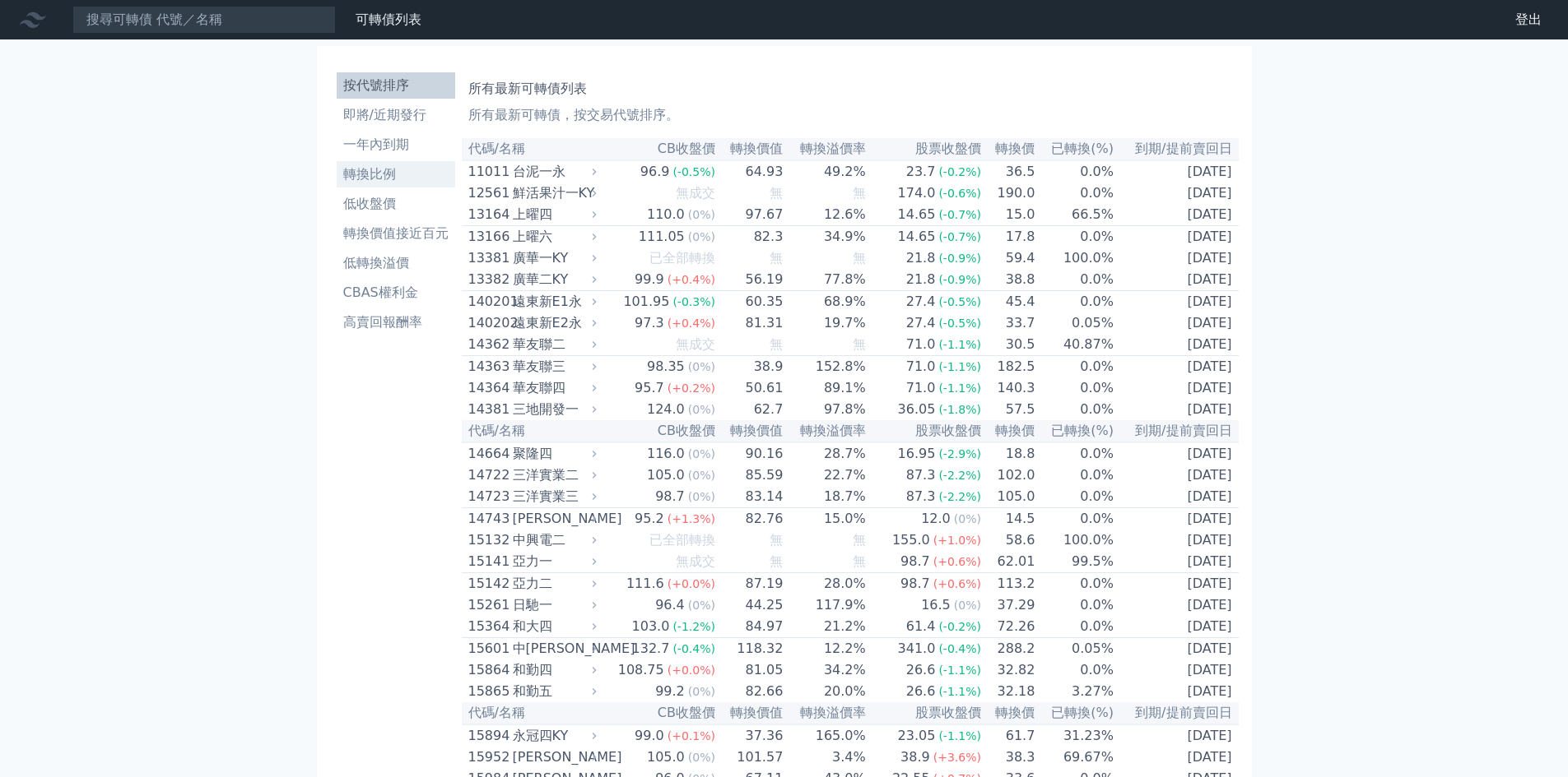
click at [374, 173] on li "轉換比例" at bounding box center [395, 175] width 118 height 20
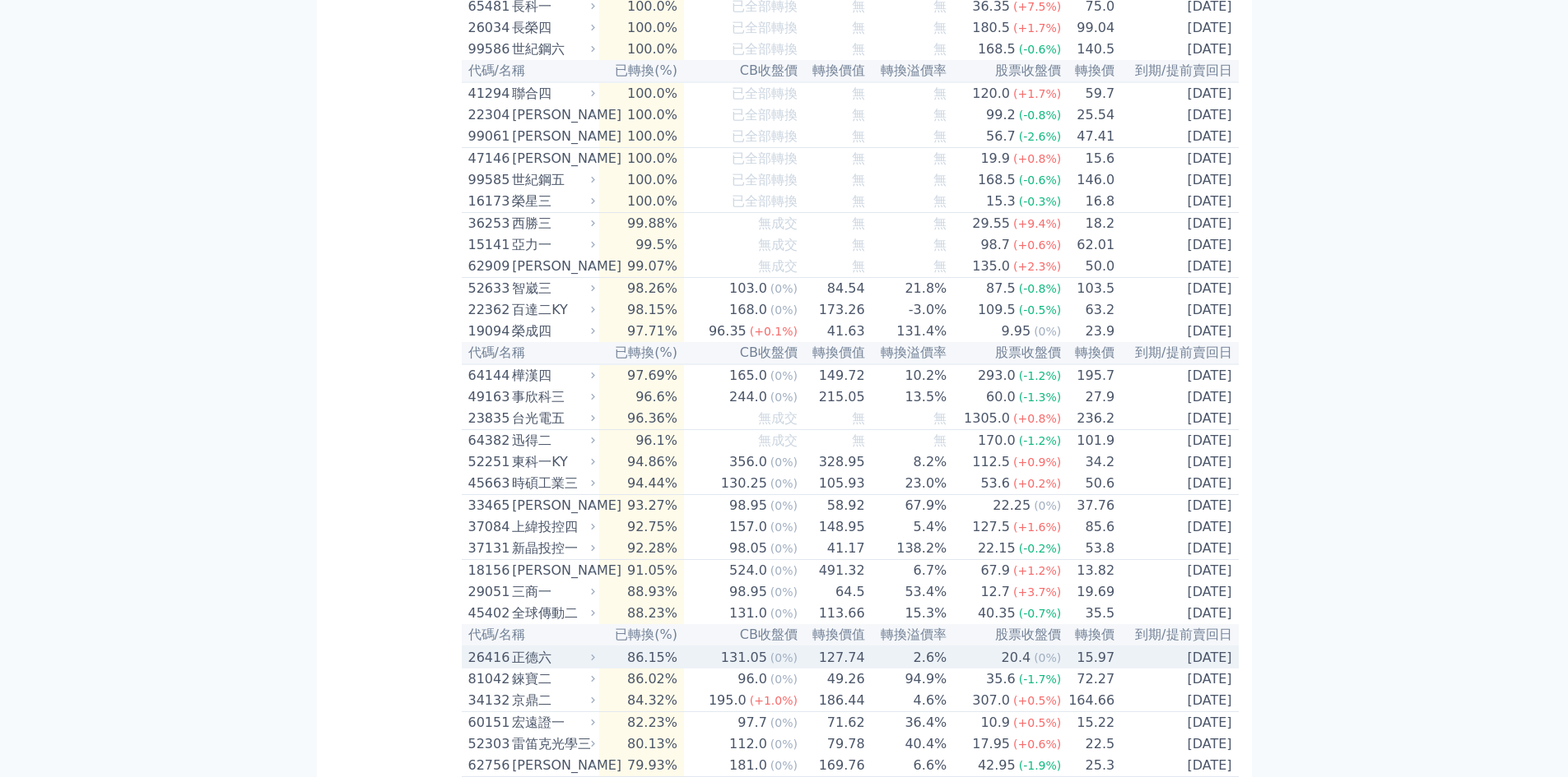
scroll to position [658, 0]
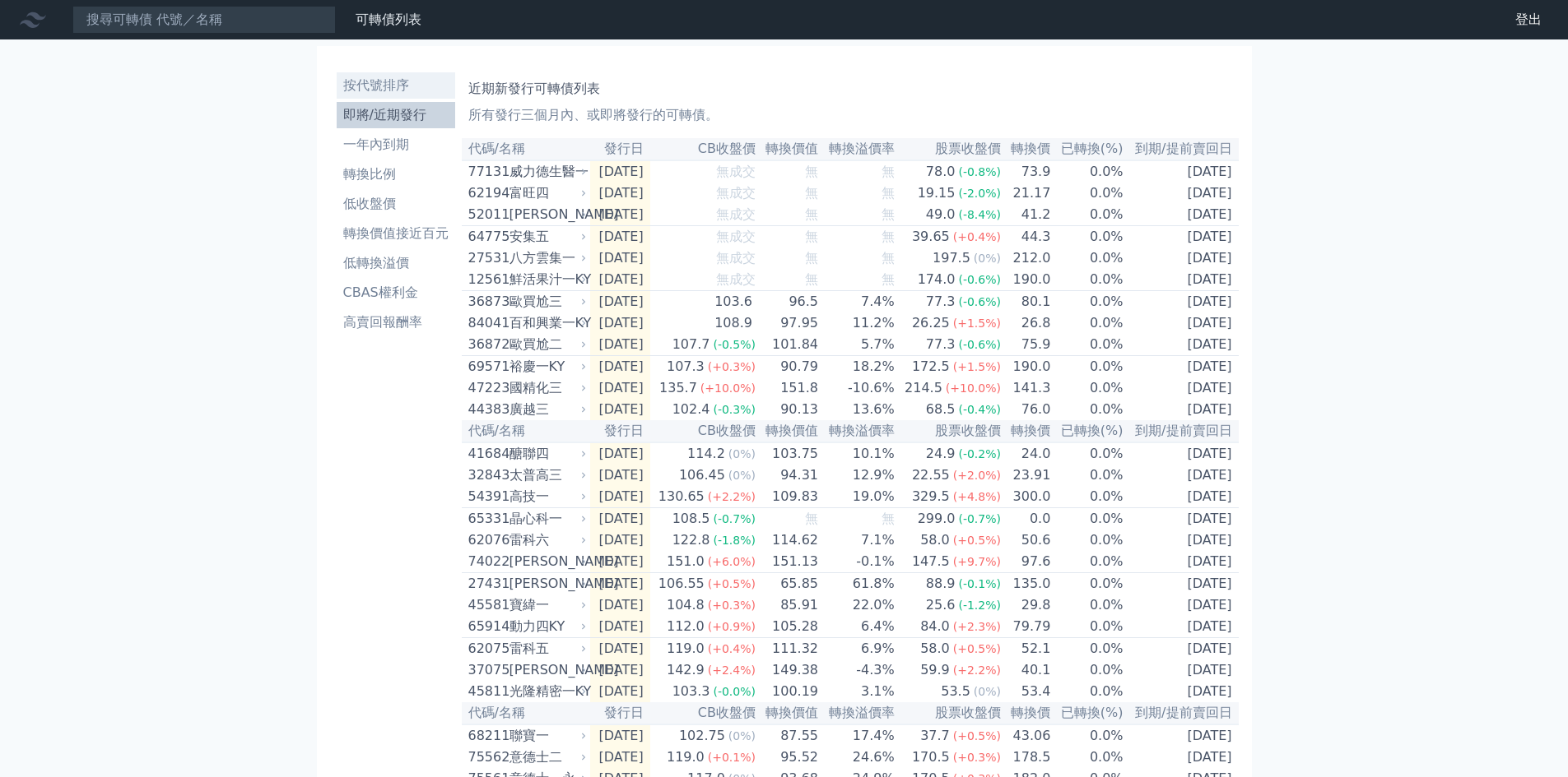
click at [377, 89] on li "按代號排序" at bounding box center [395, 85] width 118 height 20
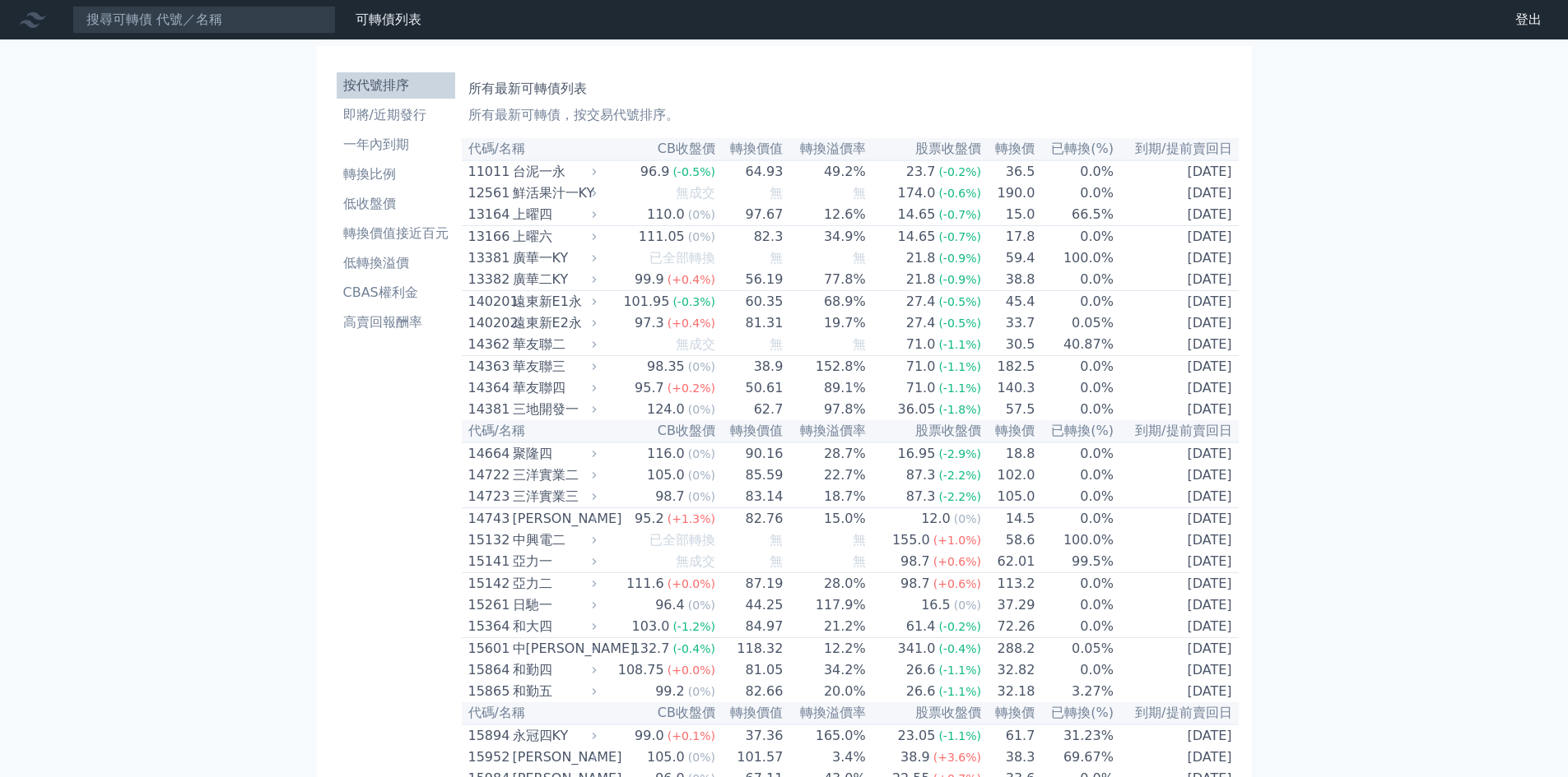
click at [373, 83] on li "按代號排序" at bounding box center [395, 85] width 118 height 20
click at [542, 550] on div "中興電二" at bounding box center [553, 541] width 80 height 20
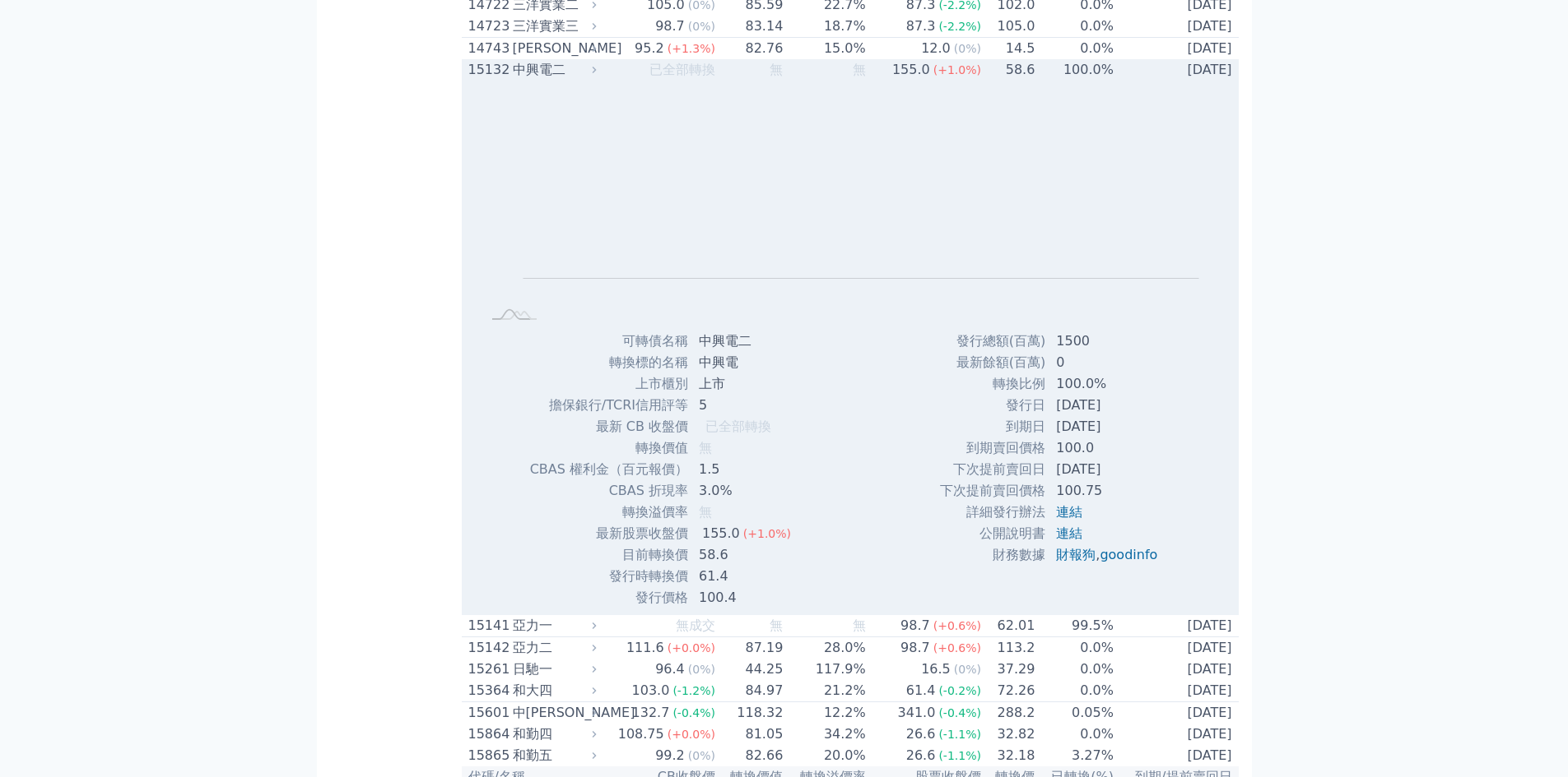
scroll to position [439, 0]
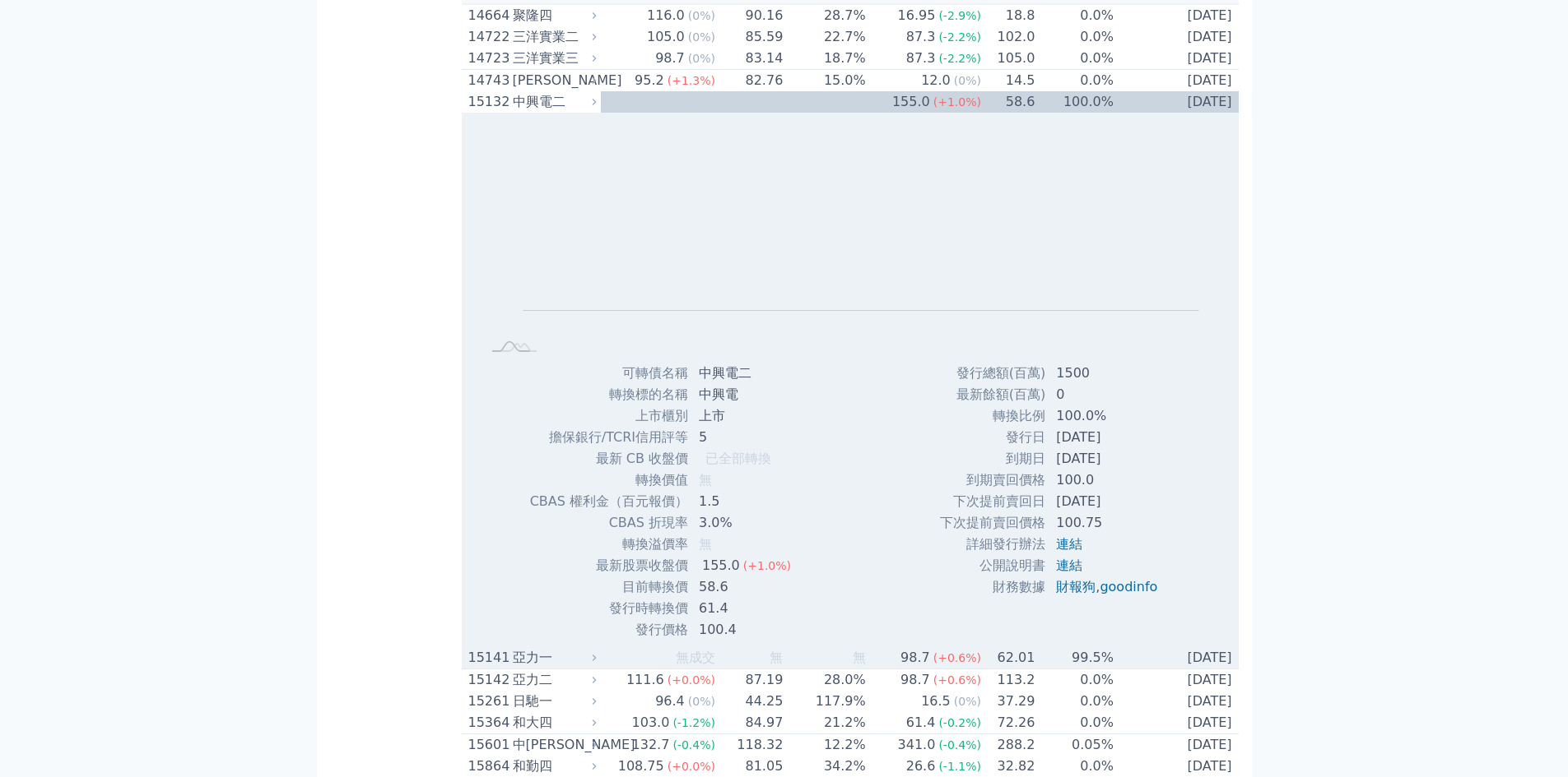
click at [492, 668] on div "15141" at bounding box center [488, 658] width 40 height 20
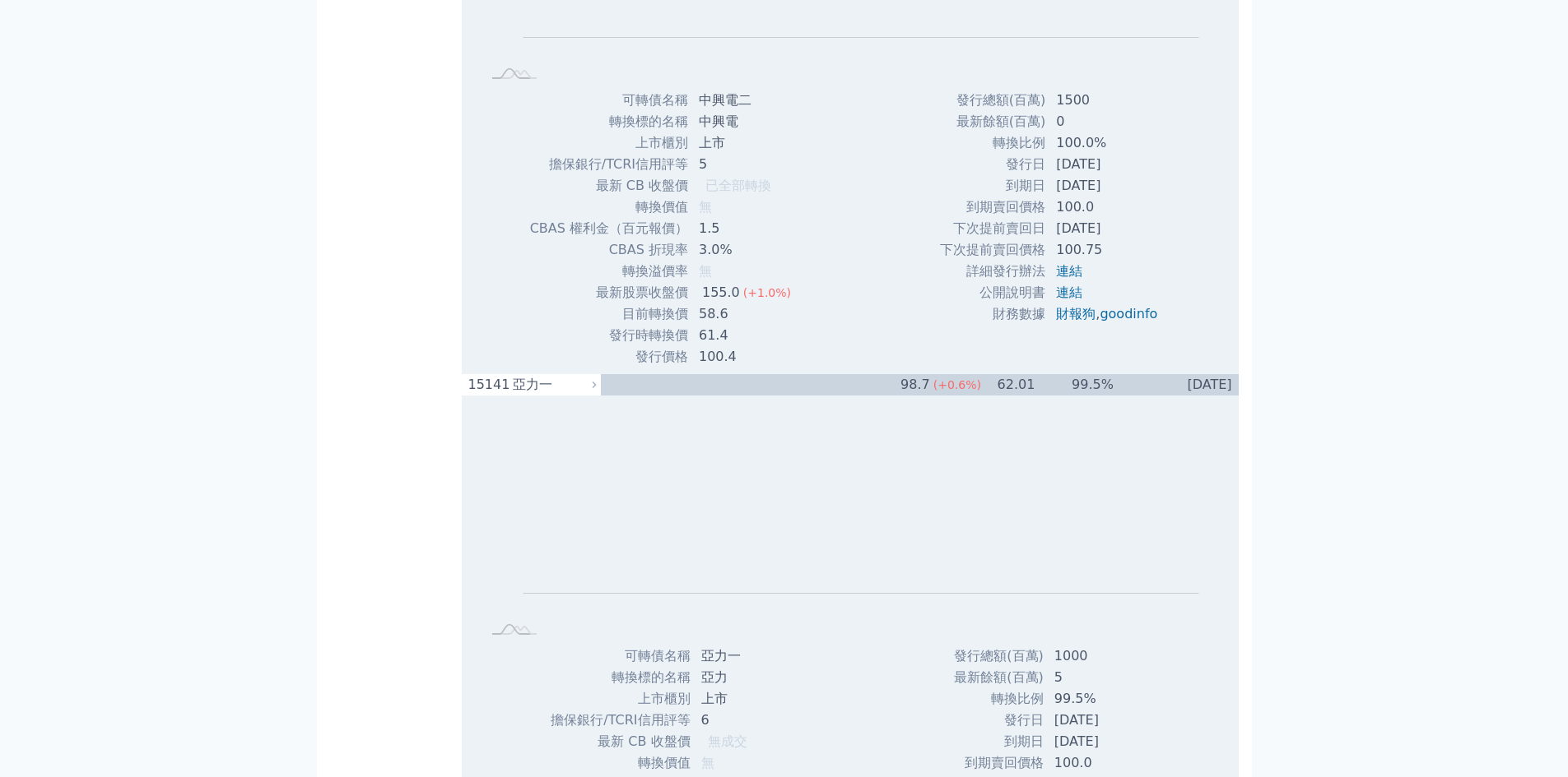
scroll to position [658, 0]
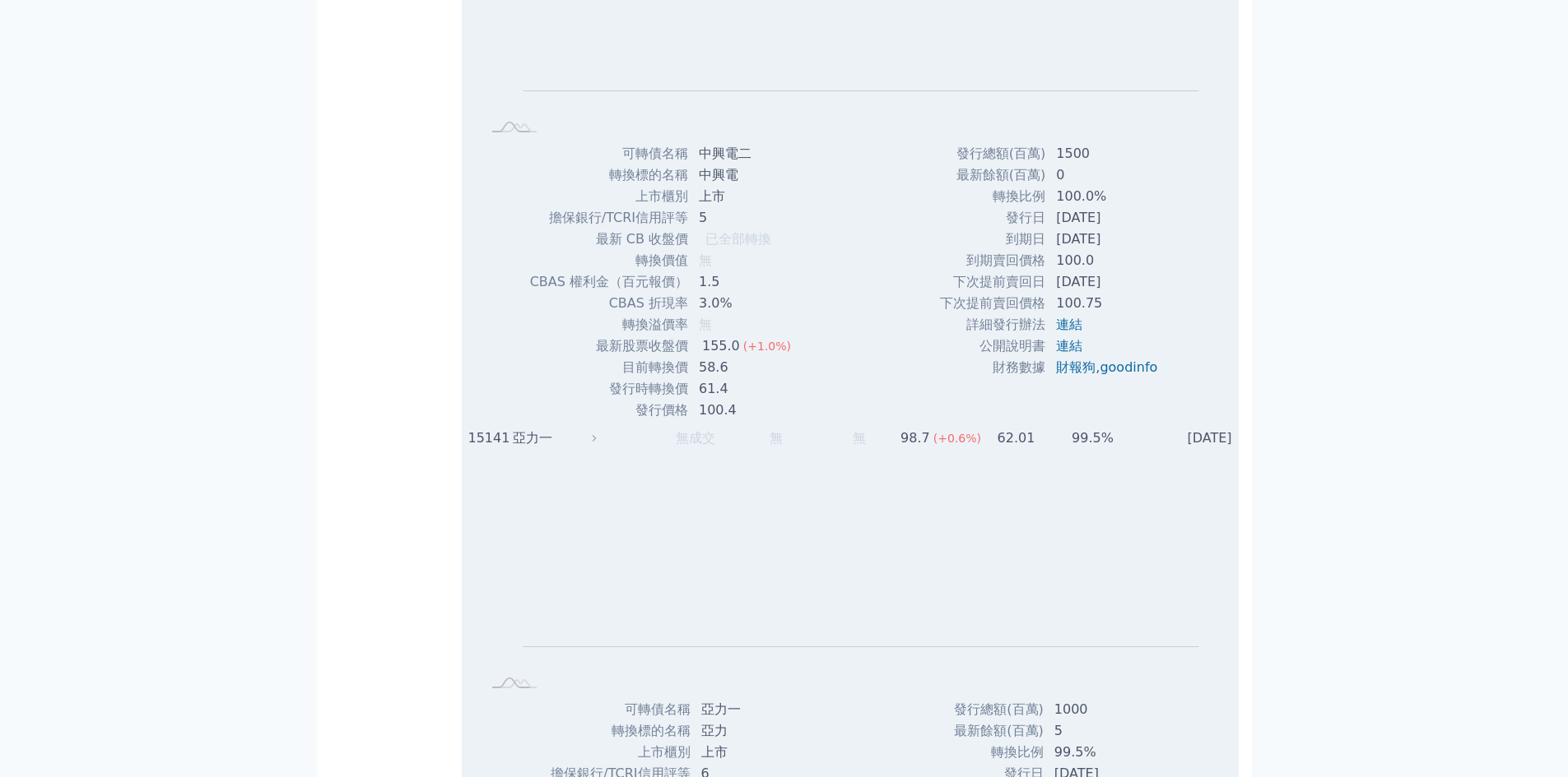
click at [516, 448] on div "亞力一" at bounding box center [553, 439] width 80 height 20
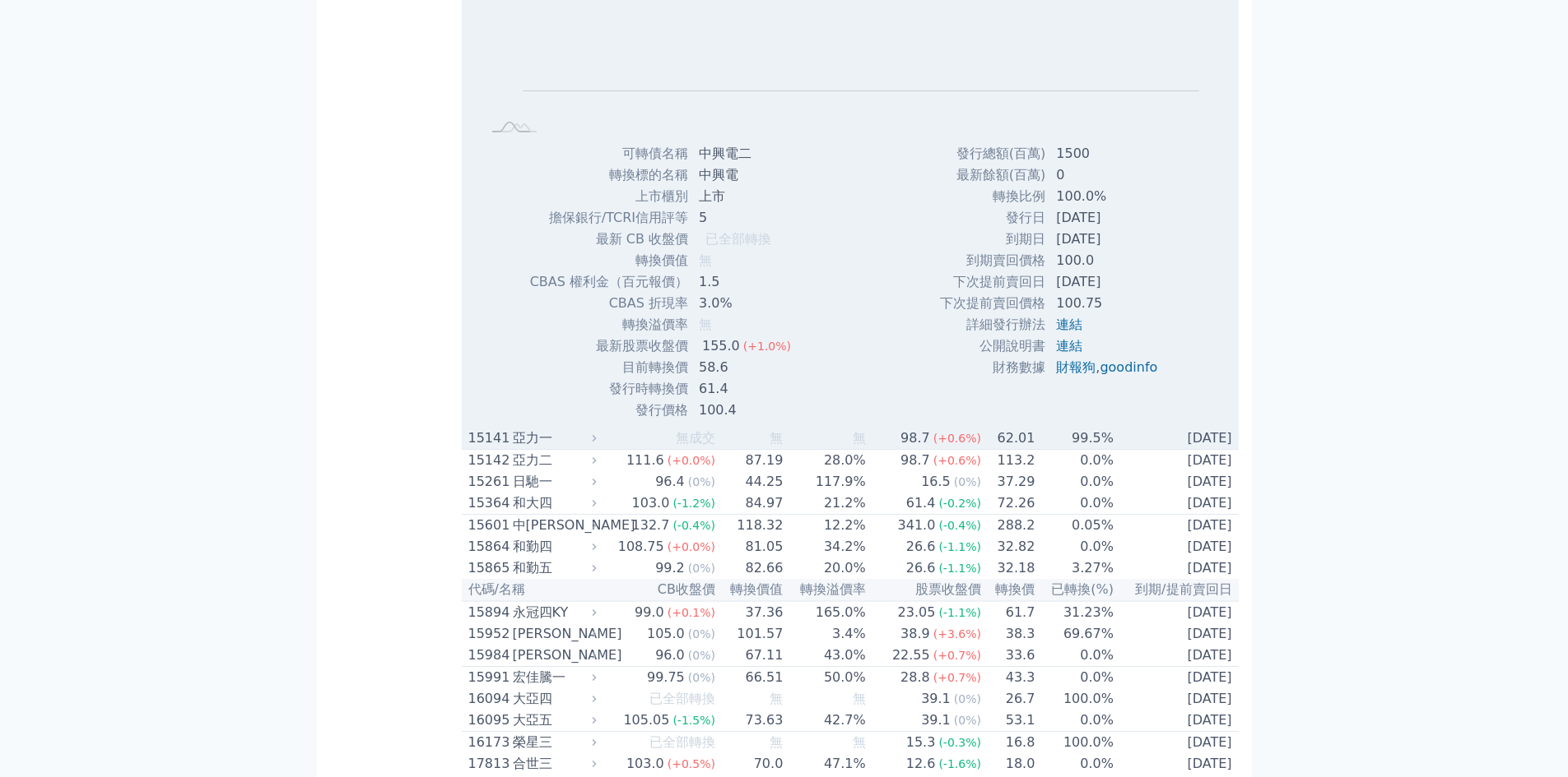
click at [532, 448] on div "亞力一" at bounding box center [553, 439] width 80 height 20
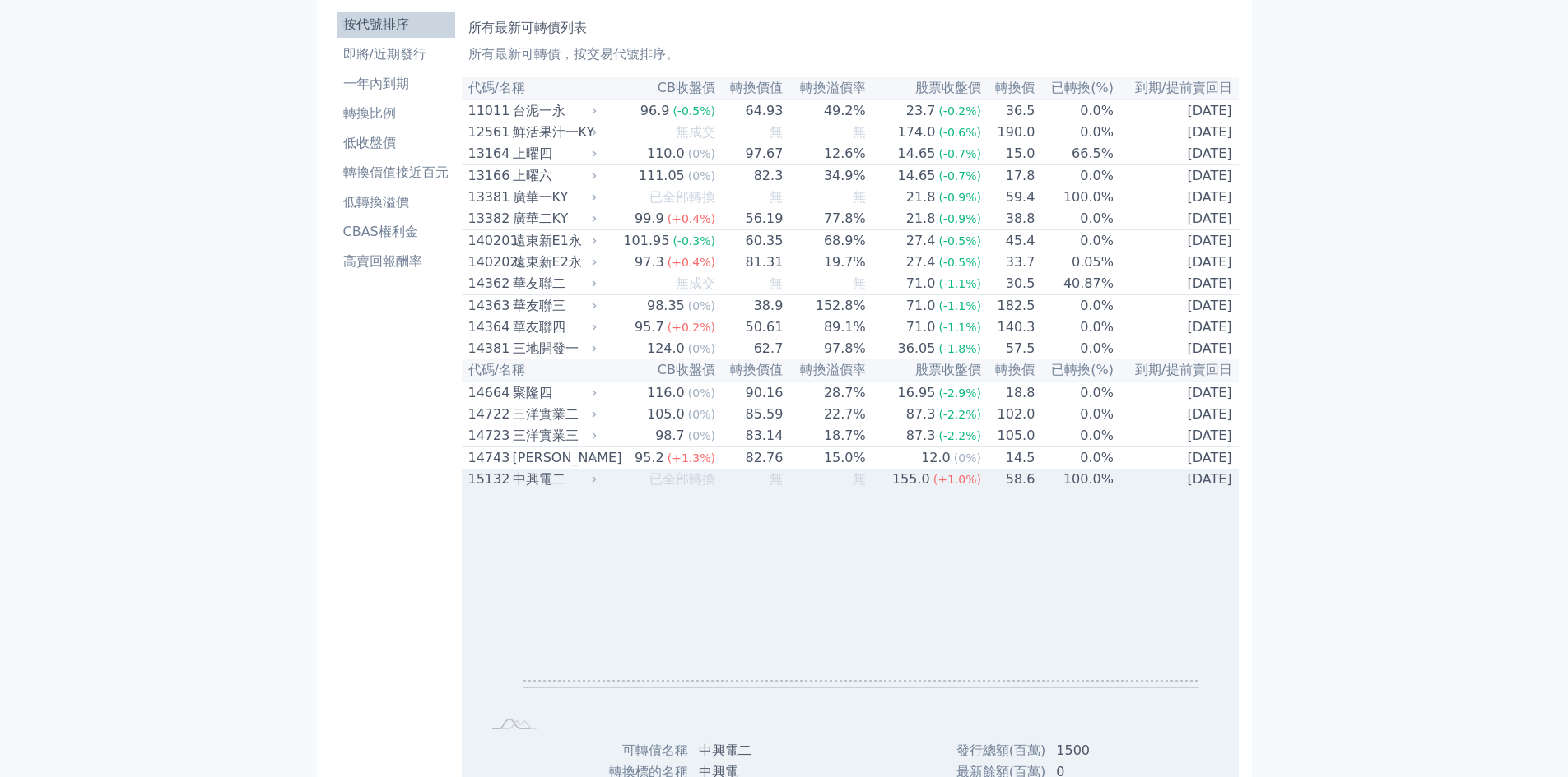
scroll to position [0, 0]
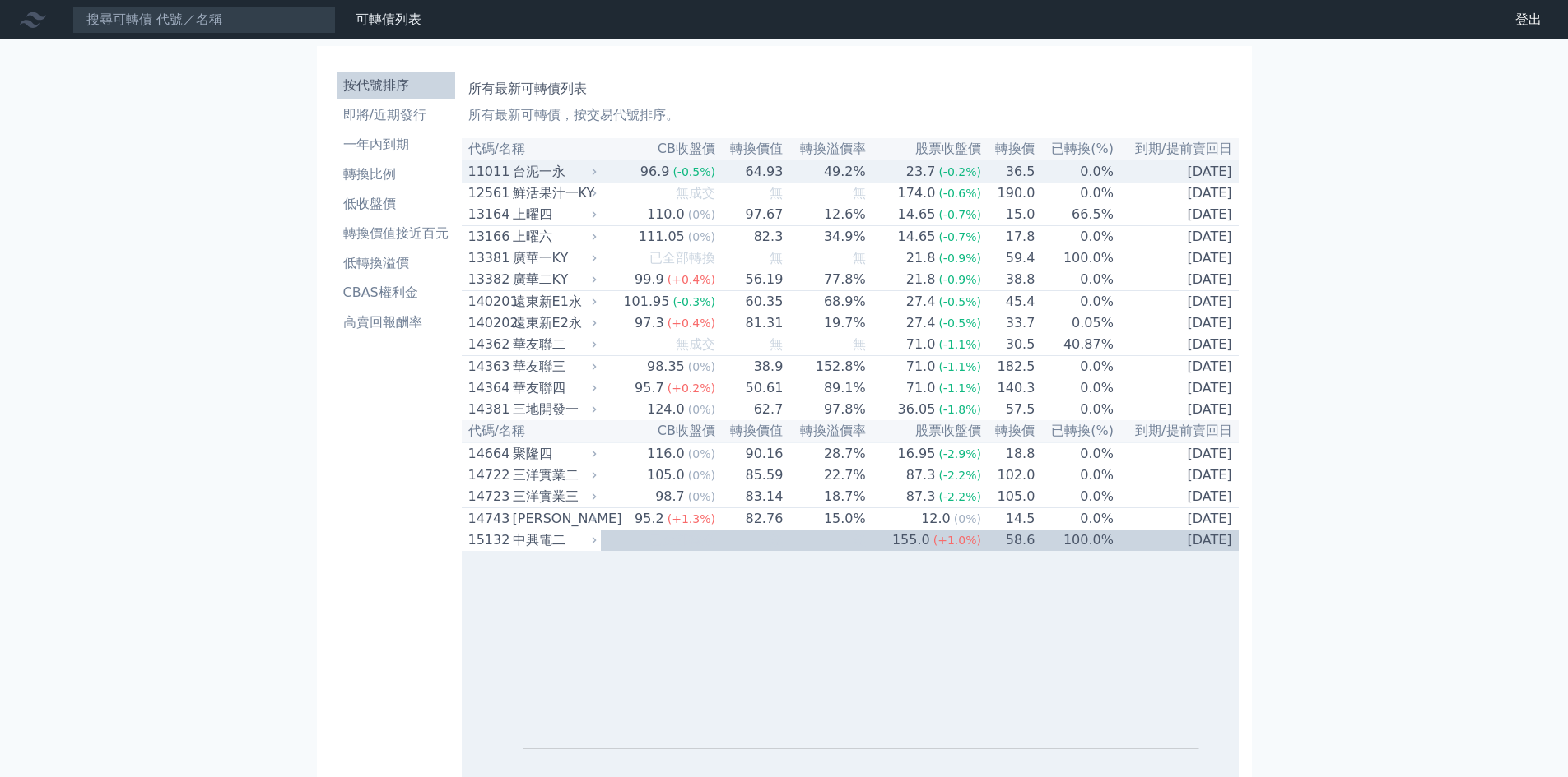
click at [1022, 176] on td "36.5" at bounding box center [1008, 172] width 54 height 23
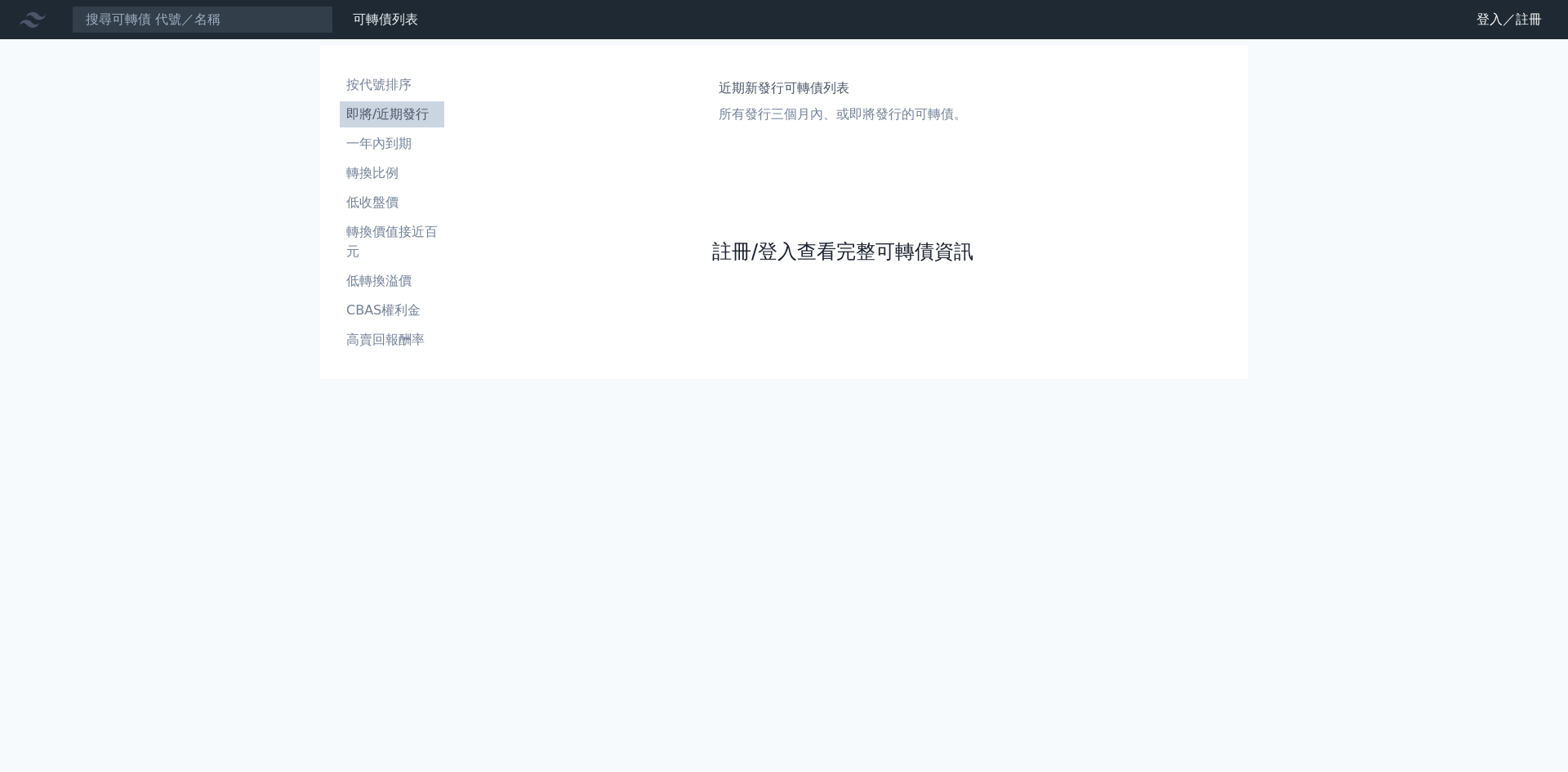
click at [797, 246] on link "註冊/登入查看完整可轉債資訊" at bounding box center [843, 251] width 261 height 26
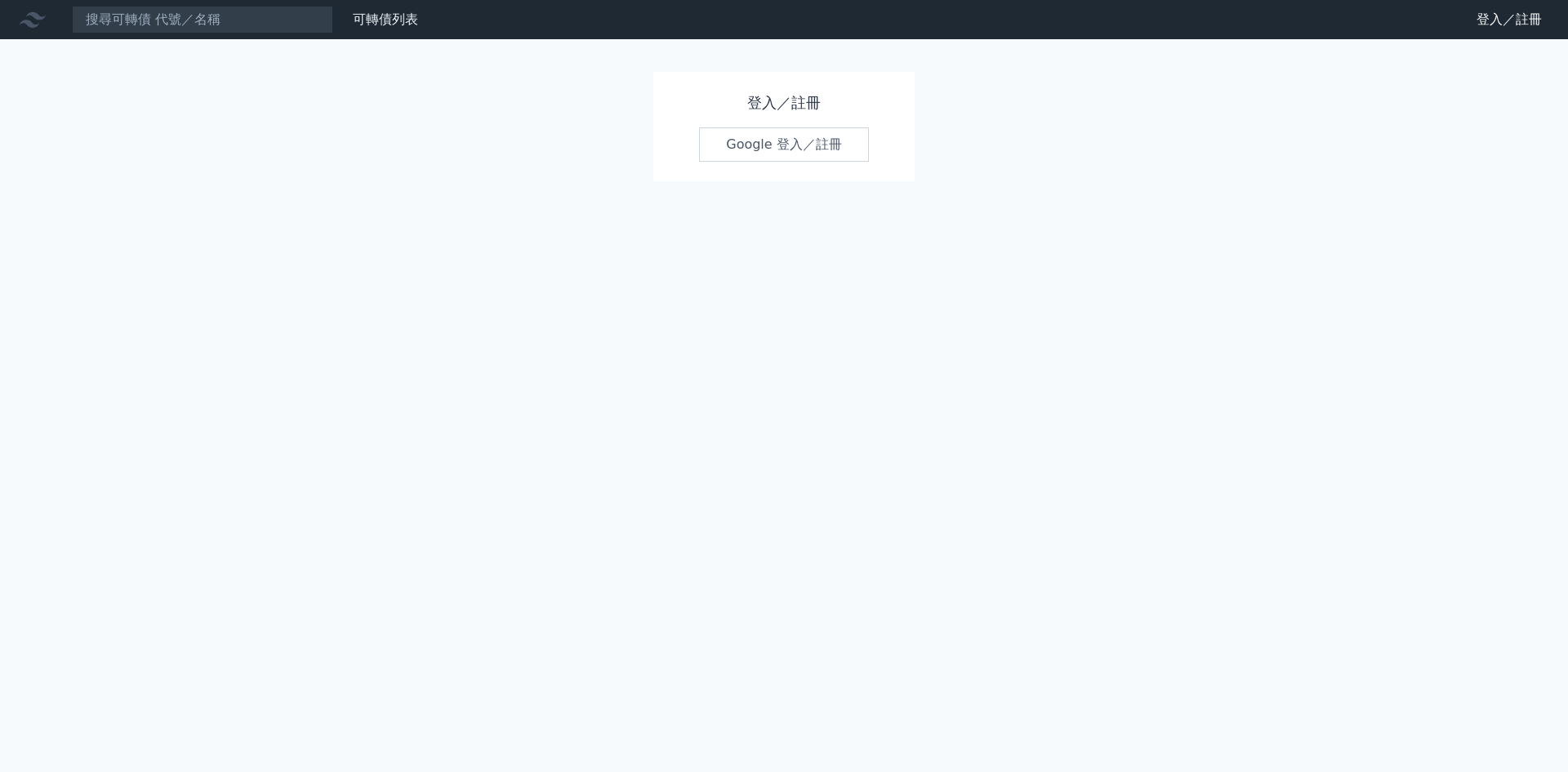
click at [782, 144] on link "Google 登入／註冊" at bounding box center [784, 144] width 170 height 34
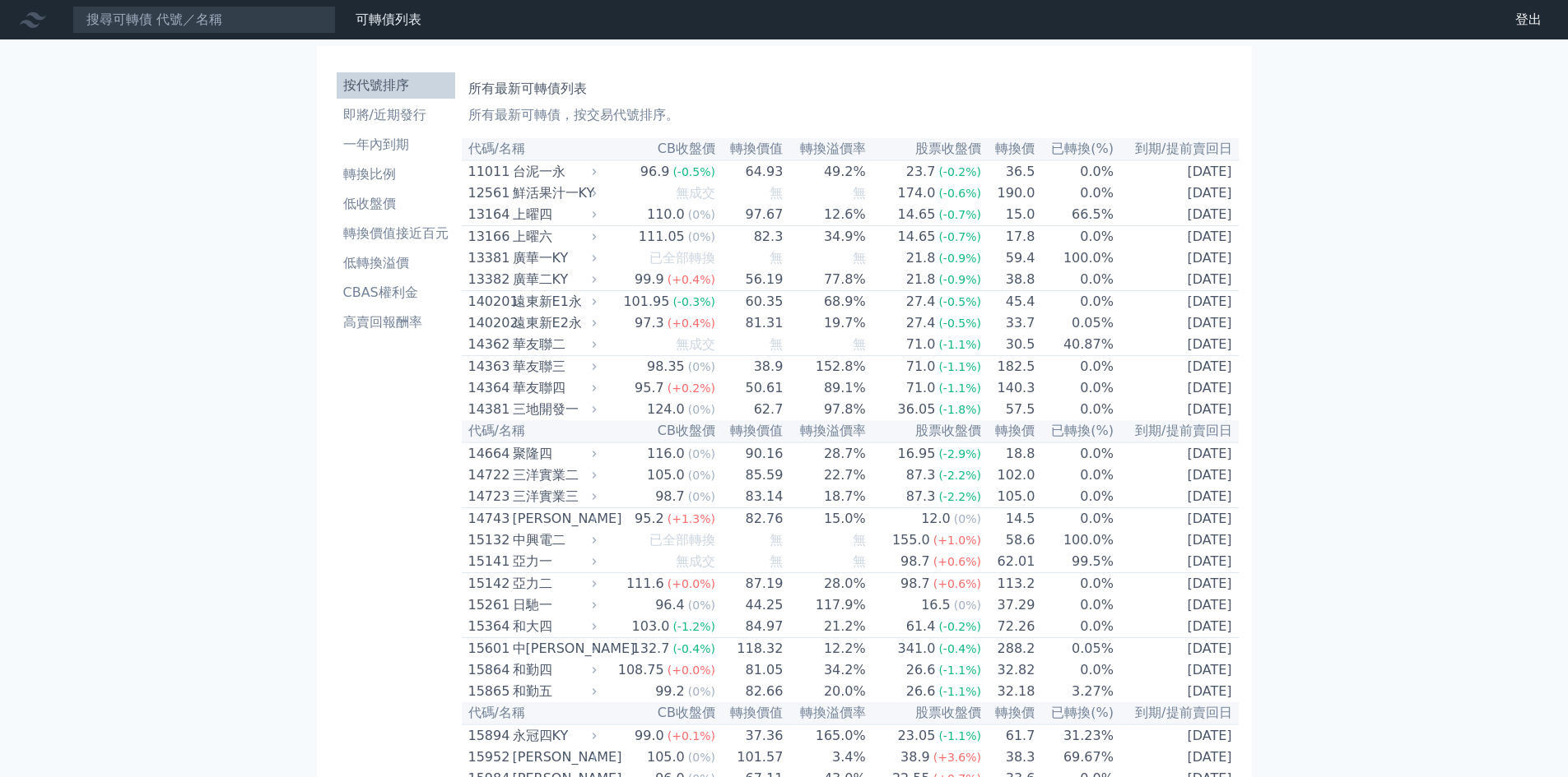
click at [392, 89] on li "按代號排序" at bounding box center [395, 85] width 118 height 20
click at [395, 142] on li "一年內到期" at bounding box center [395, 145] width 118 height 20
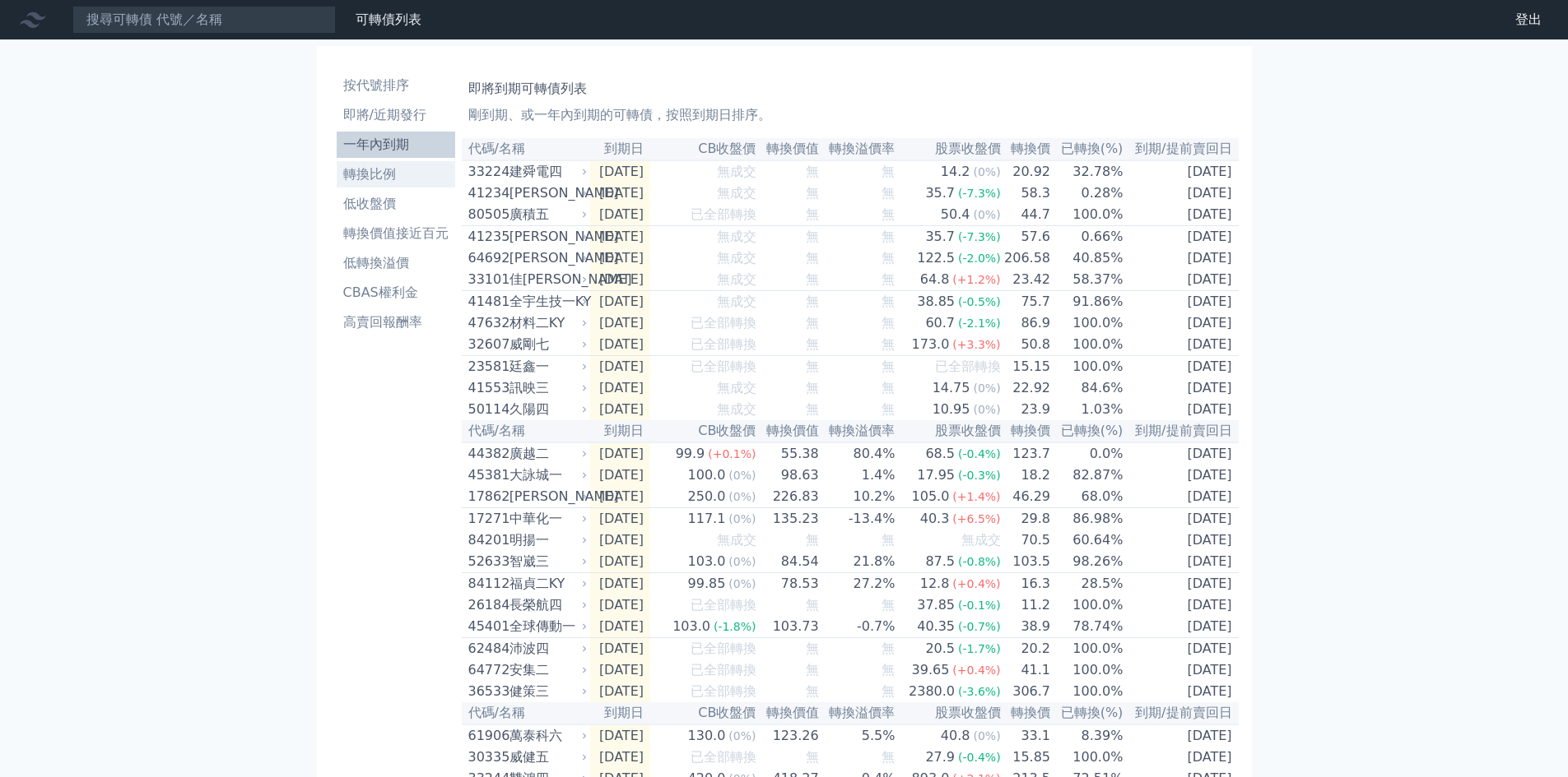
click at [395, 174] on li "轉換比例" at bounding box center [395, 175] width 118 height 20
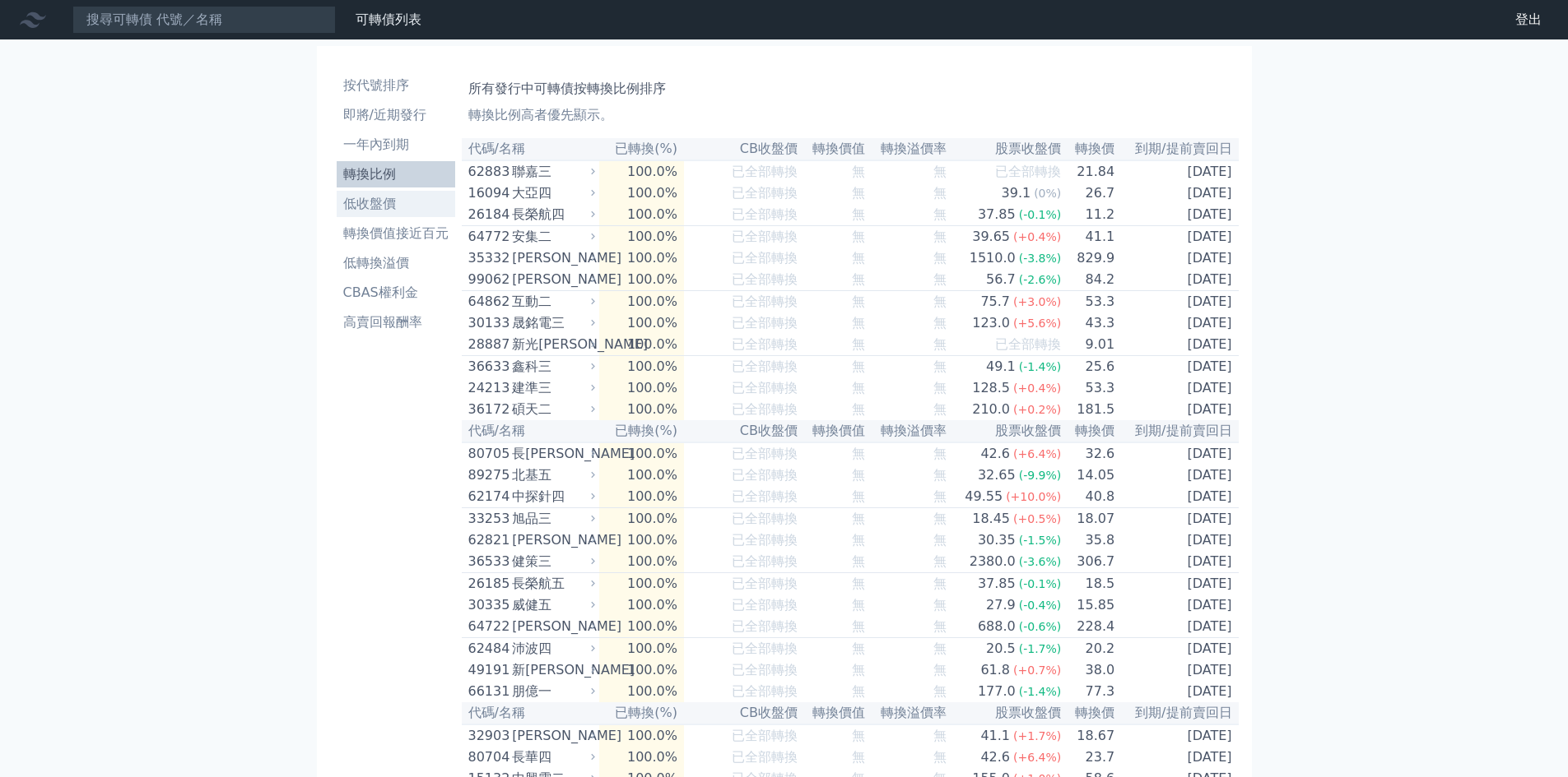
click at [393, 202] on li "低收盤價" at bounding box center [395, 204] width 118 height 20
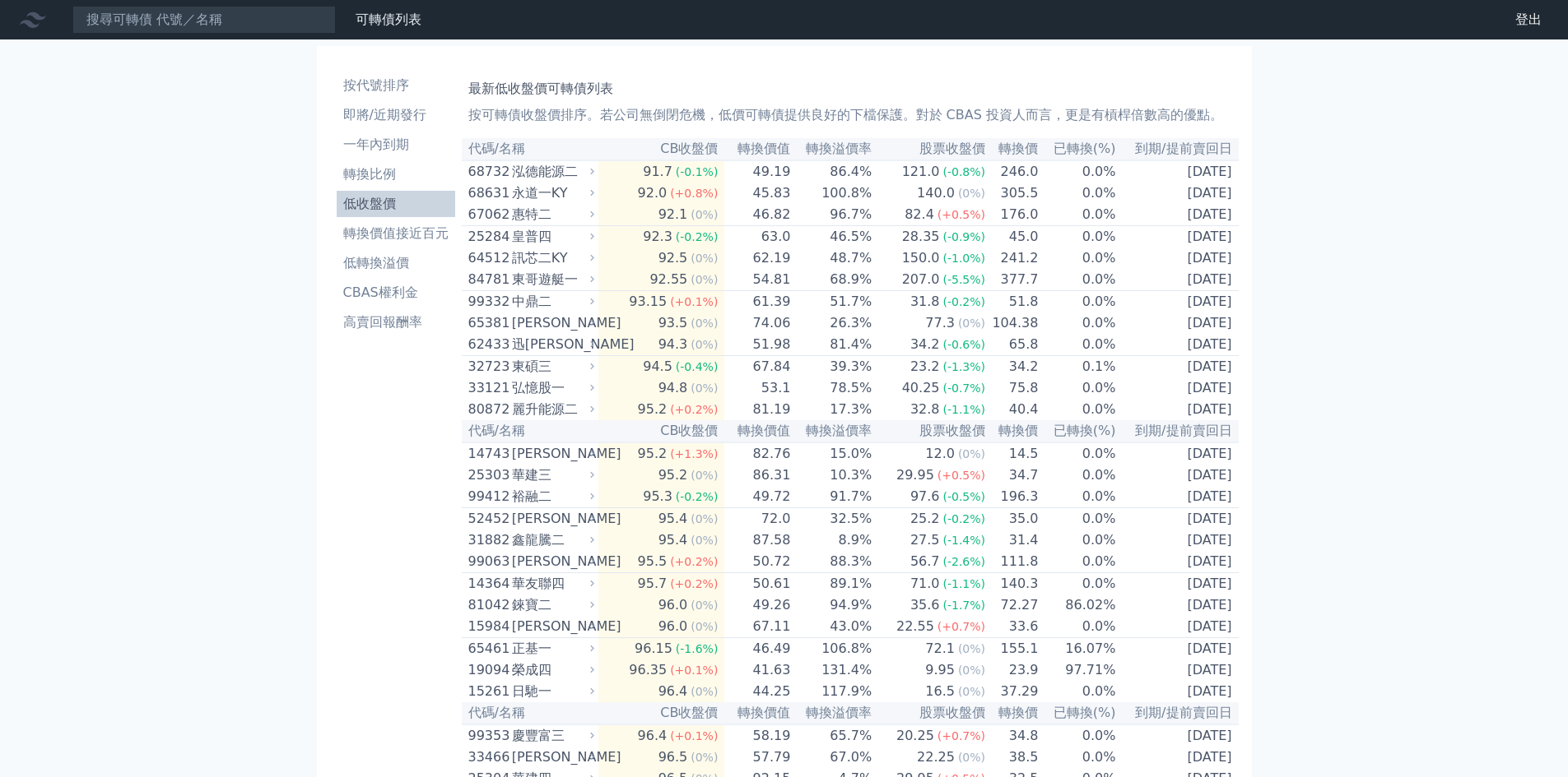
click at [379, 203] on li "低收盤價" at bounding box center [395, 204] width 118 height 20
click at [389, 84] on li "按代號排序" at bounding box center [395, 85] width 118 height 20
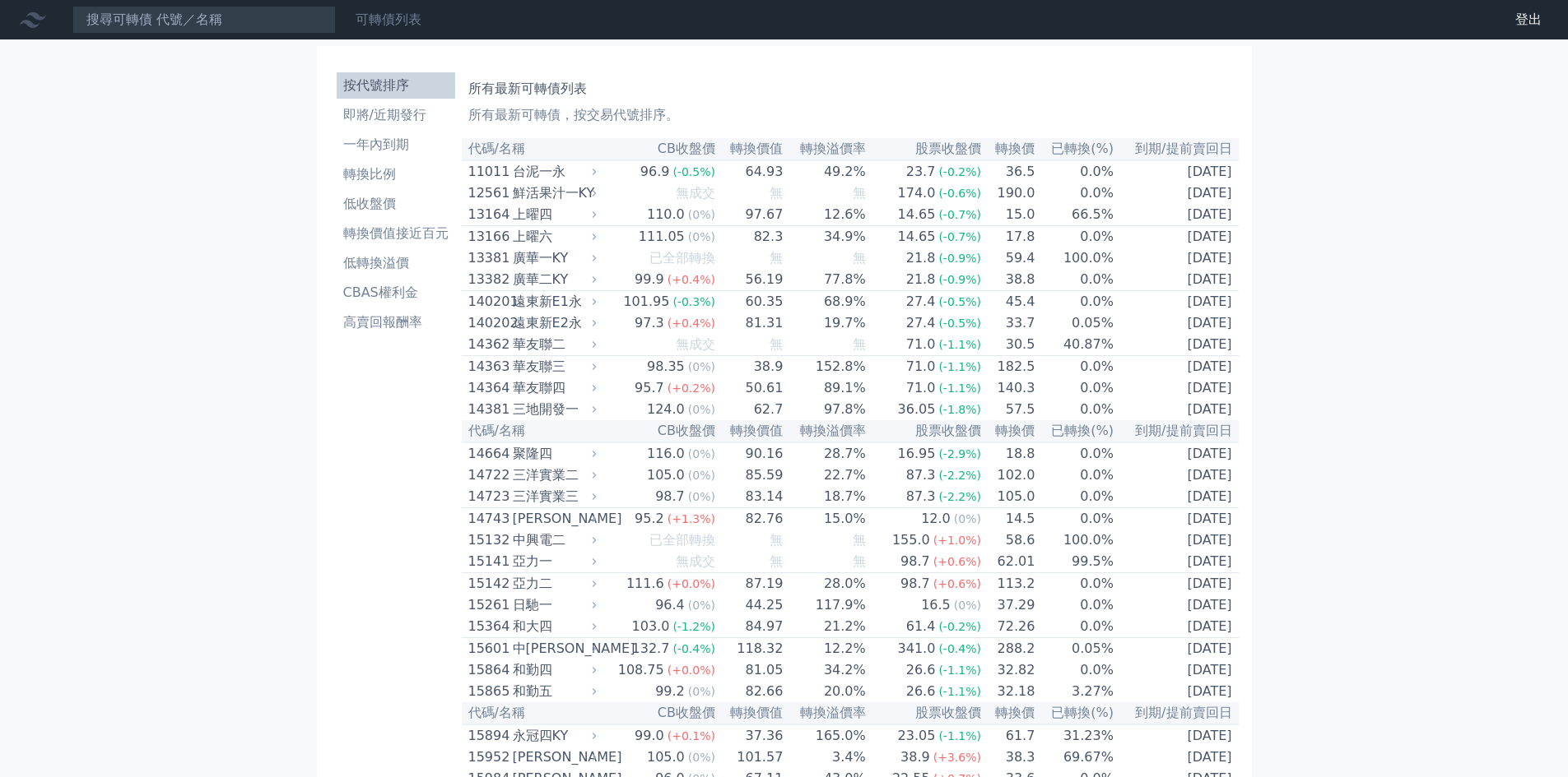
click at [391, 20] on link "可轉債列表" at bounding box center [388, 19] width 66 height 16
click at [0, 0] on link "財務數據" at bounding box center [0, 0] width 0 height 0
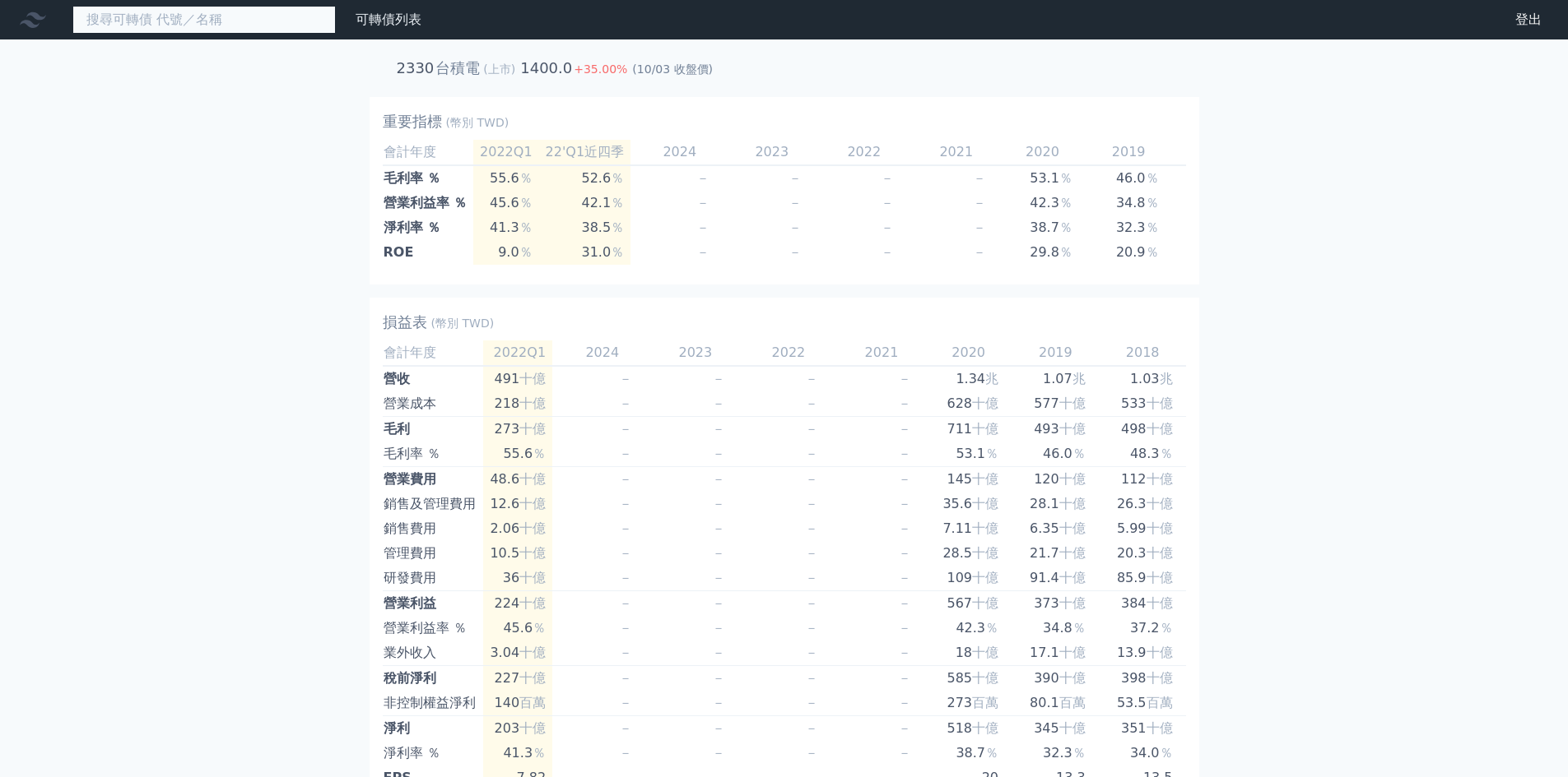
click at [248, 18] on input at bounding box center [204, 19] width 263 height 28
click at [395, 17] on link "可轉債列表" at bounding box center [388, 19] width 66 height 16
